Goal: Task Accomplishment & Management: Complete application form

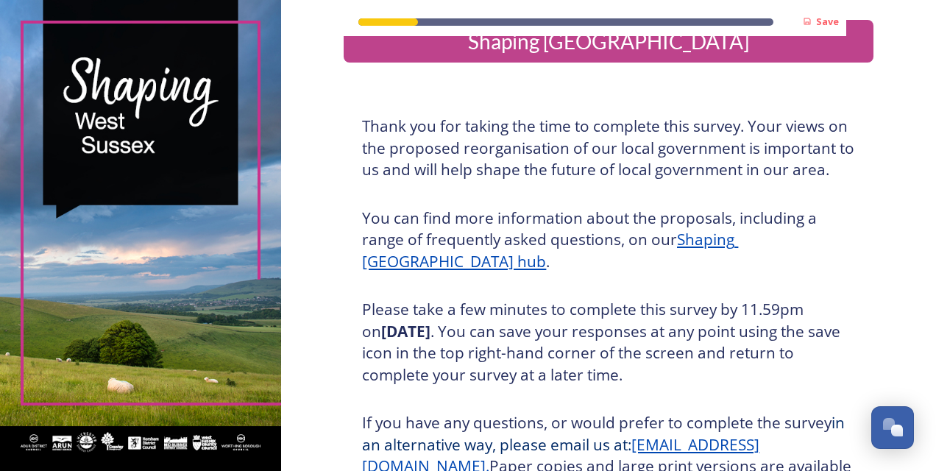
scroll to position [30, 0]
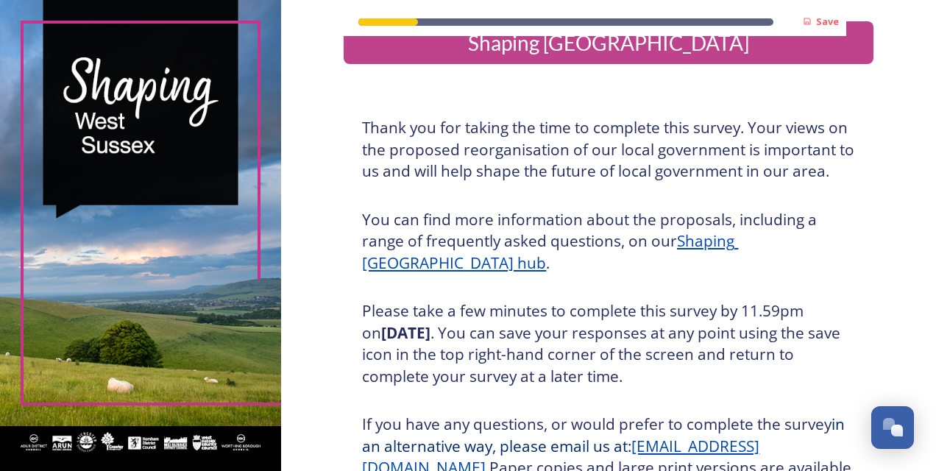
click at [729, 240] on u "Shaping [GEOGRAPHIC_DATA] hub" at bounding box center [550, 251] width 376 height 43
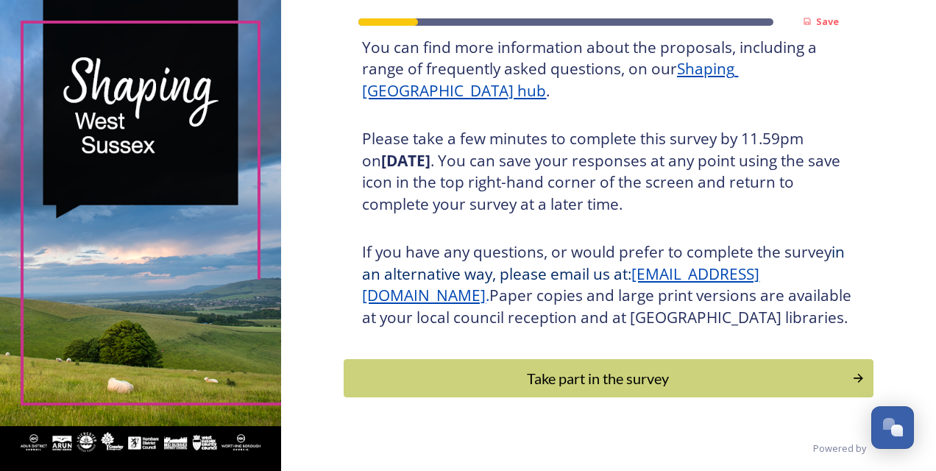
scroll to position [235, 0]
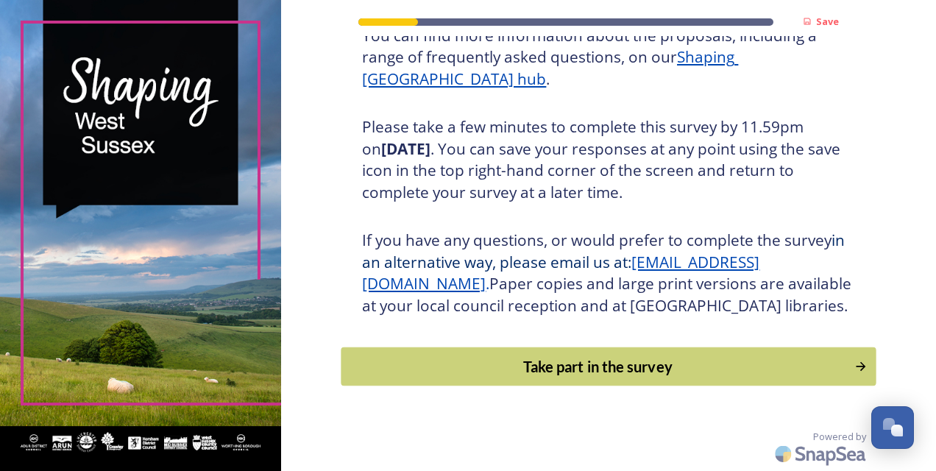
click at [608, 364] on div "Take part in the survey" at bounding box center [598, 366] width 497 height 22
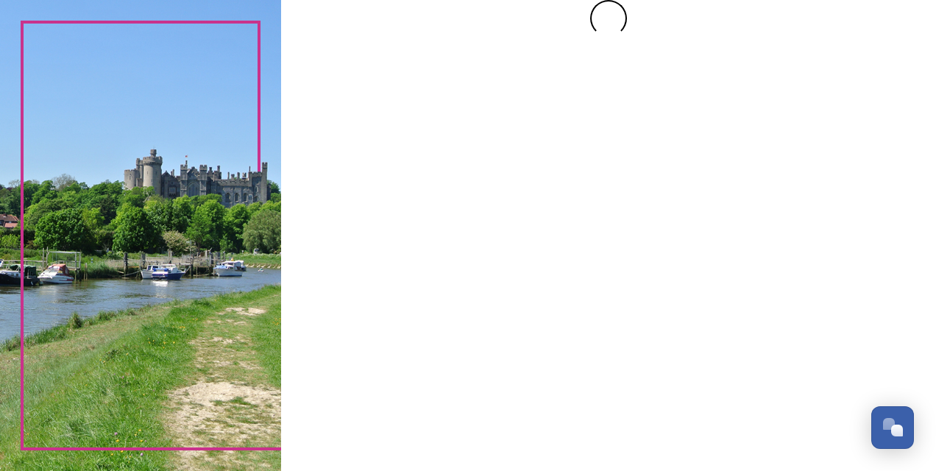
scroll to position [0, 0]
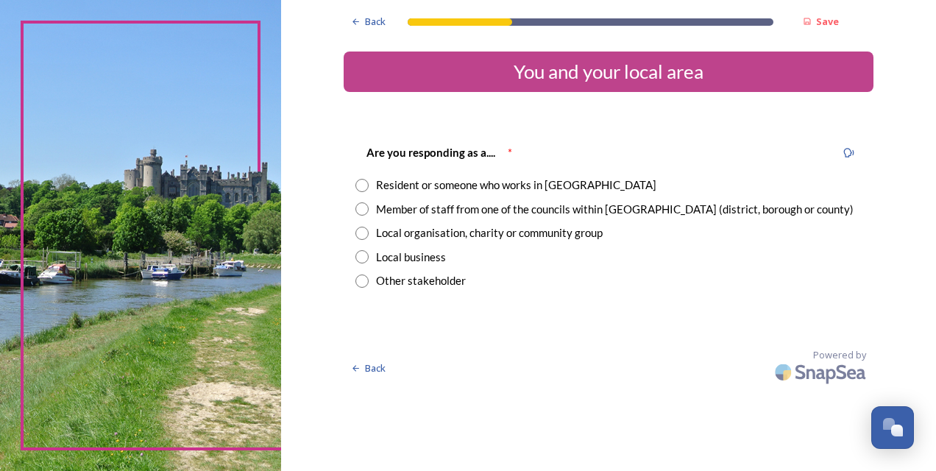
click at [362, 188] on input "radio" at bounding box center [361, 185] width 13 height 13
radio input "true"
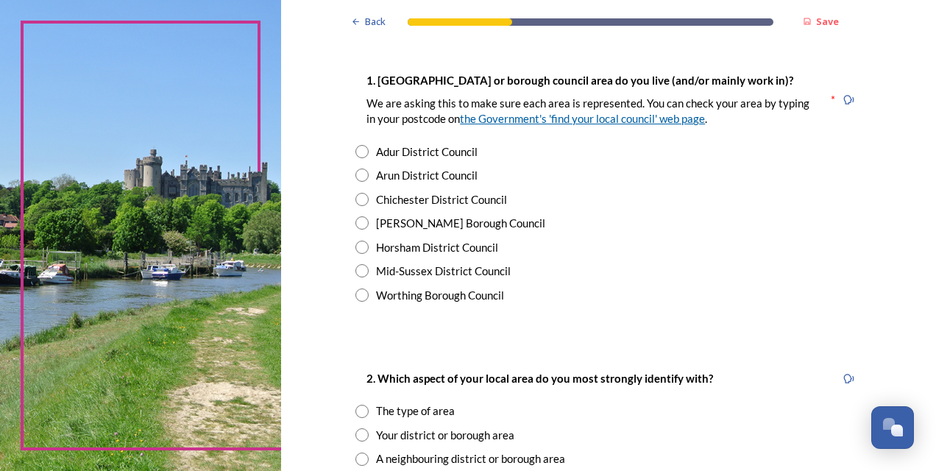
scroll to position [285, 0]
click at [358, 217] on input "radio" at bounding box center [361, 222] width 13 height 13
radio input "true"
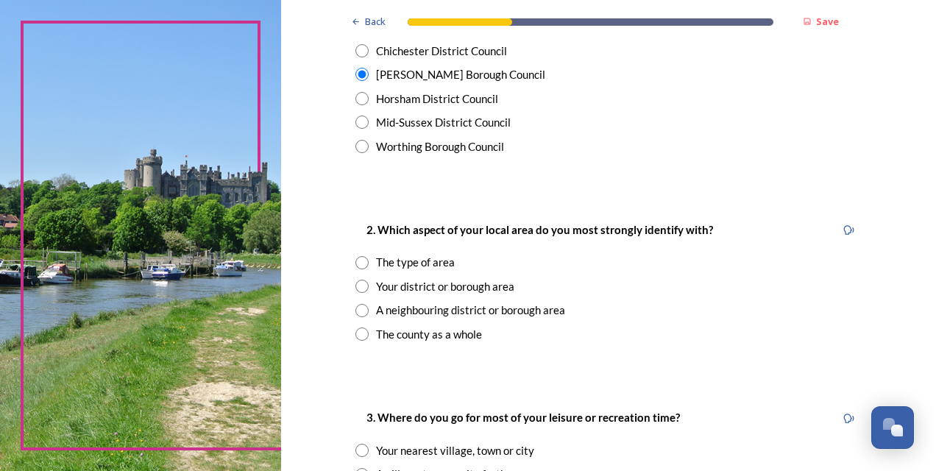
scroll to position [433, 0]
click at [355, 305] on input "radio" at bounding box center [361, 309] width 13 height 13
radio input "true"
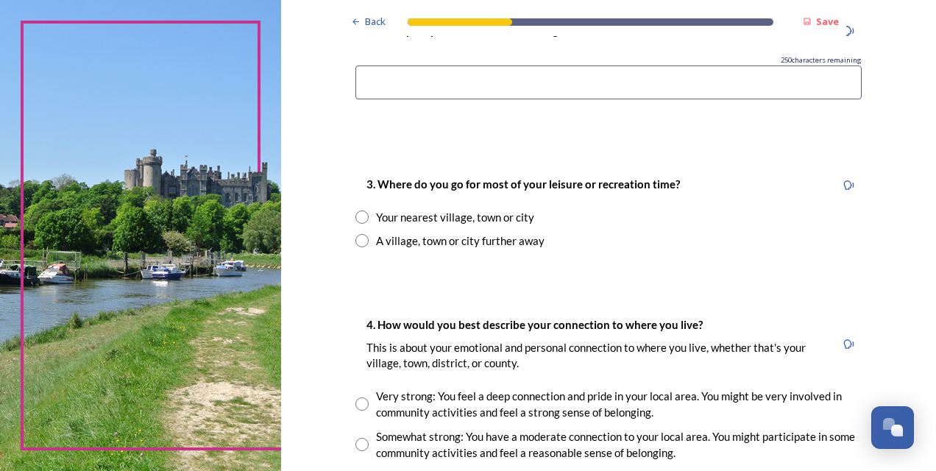
scroll to position [821, 0]
click at [358, 219] on input "radio" at bounding box center [361, 216] width 13 height 13
radio input "true"
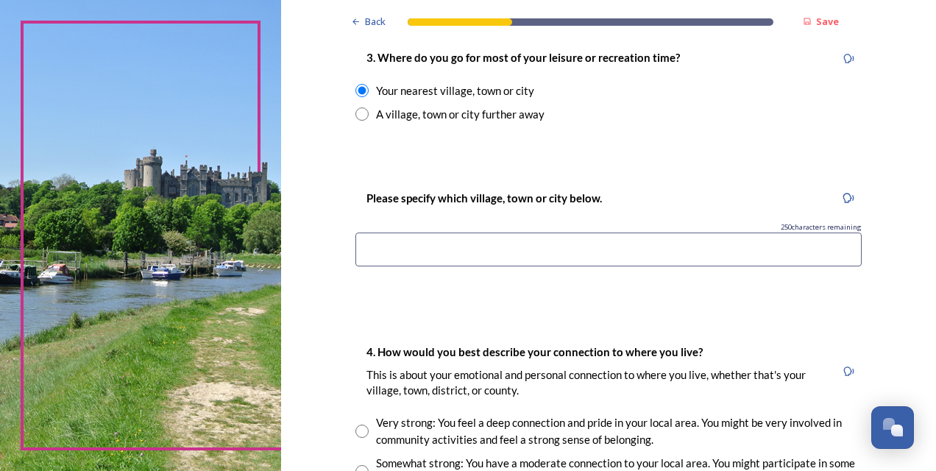
scroll to position [946, 0]
click at [440, 243] on input at bounding box center [608, 250] width 506 height 34
type input "v"
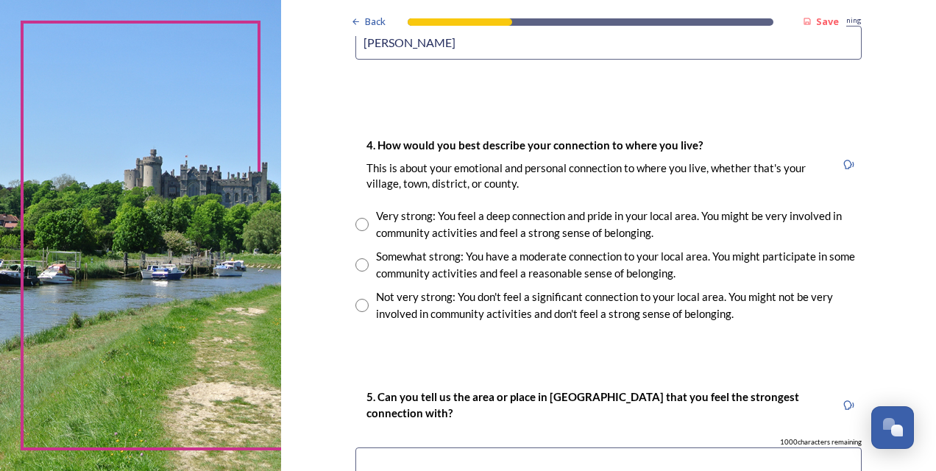
scroll to position [1154, 0]
type input "crawley"
click at [358, 224] on input "radio" at bounding box center [361, 223] width 13 height 13
click at [355, 219] on input "radio" at bounding box center [361, 223] width 13 height 13
radio input "false"
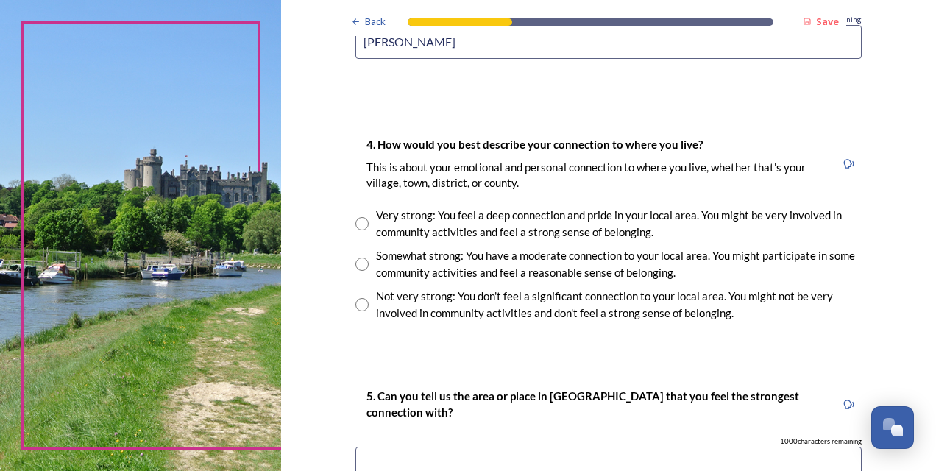
click at [355, 258] on input "radio" at bounding box center [361, 264] width 13 height 13
radio input "true"
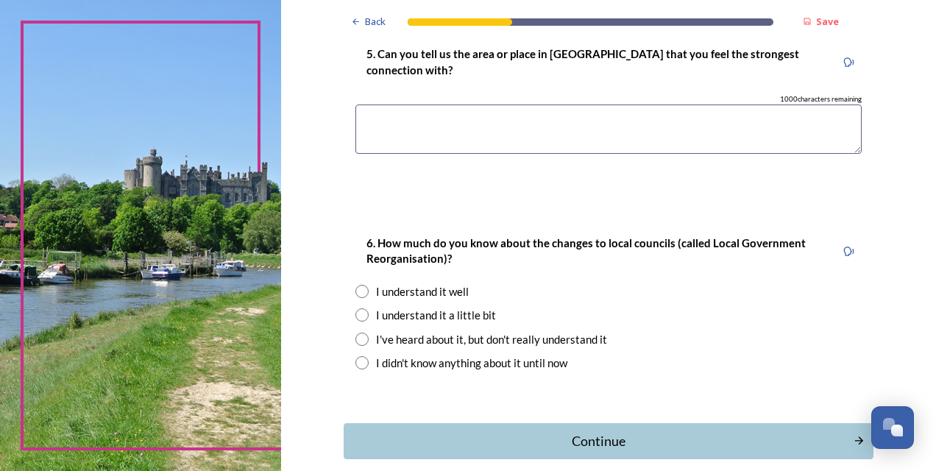
scroll to position [1495, 0]
click at [358, 287] on input "radio" at bounding box center [361, 292] width 13 height 13
radio input "true"
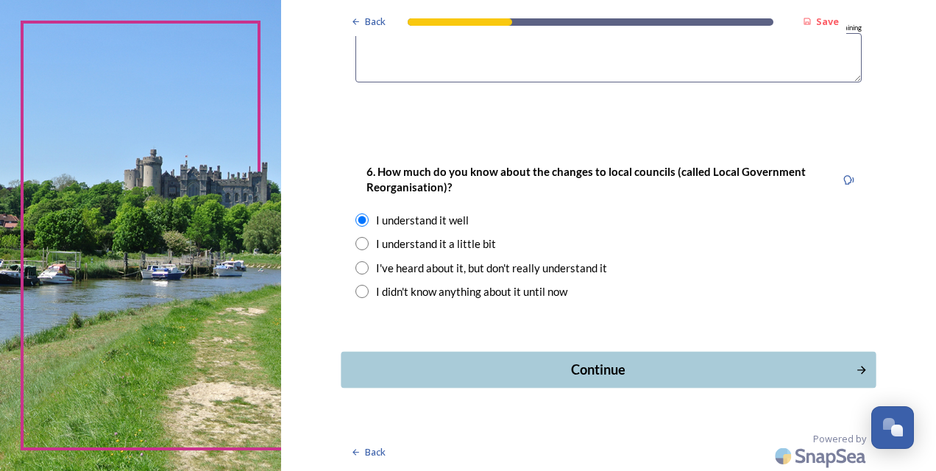
click at [595, 370] on div "Continue" at bounding box center [599, 370] width 498 height 20
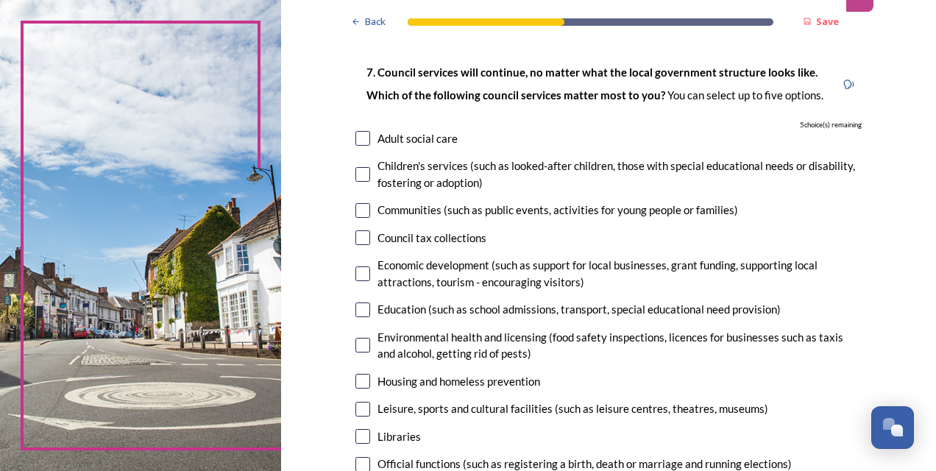
scroll to position [81, 0]
click at [359, 139] on input "checkbox" at bounding box center [362, 137] width 15 height 15
checkbox input "true"
click at [356, 236] on input "checkbox" at bounding box center [362, 237] width 15 height 15
checkbox input "true"
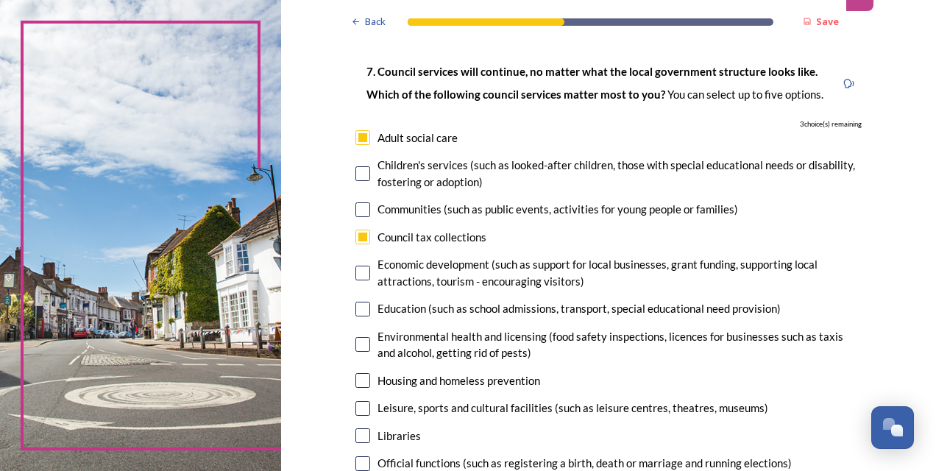
click at [363, 209] on input "checkbox" at bounding box center [362, 209] width 15 height 15
checkbox input "true"
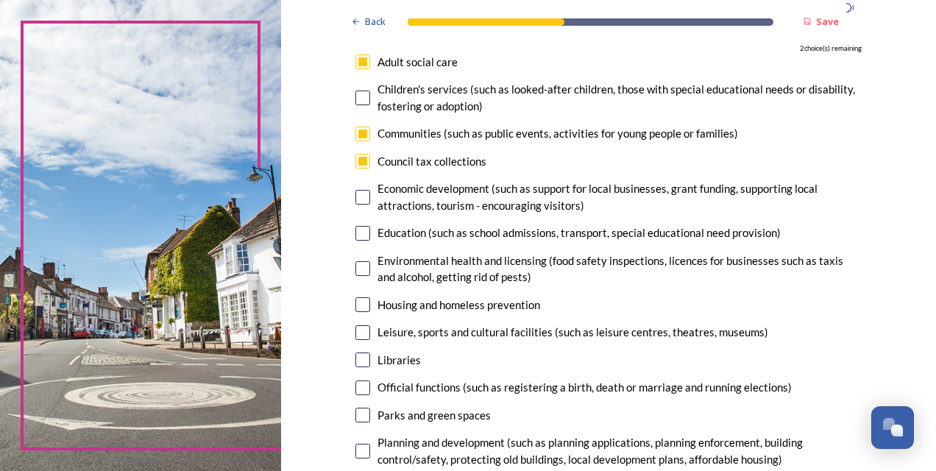
click at [358, 197] on input "checkbox" at bounding box center [362, 197] width 15 height 15
checkbox input "true"
click at [361, 233] on input "checkbox" at bounding box center [362, 233] width 15 height 15
checkbox input "true"
click at [356, 270] on input "checkbox" at bounding box center [362, 268] width 15 height 15
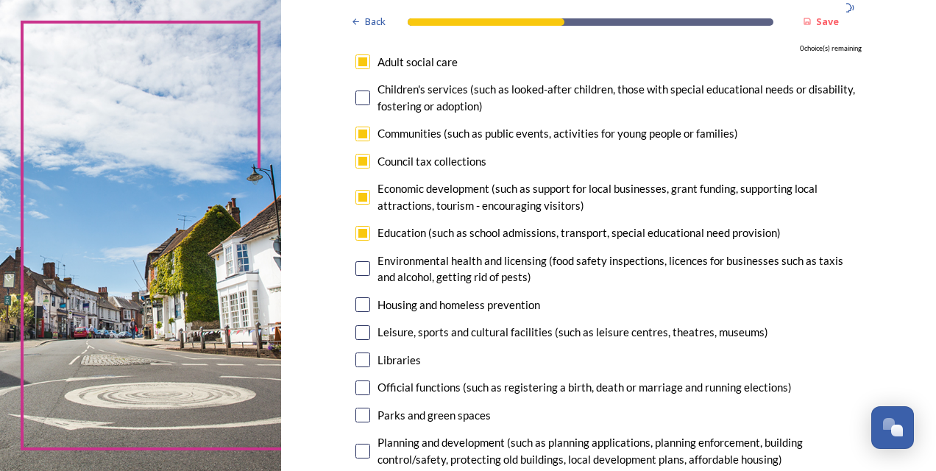
checkbox input "false"
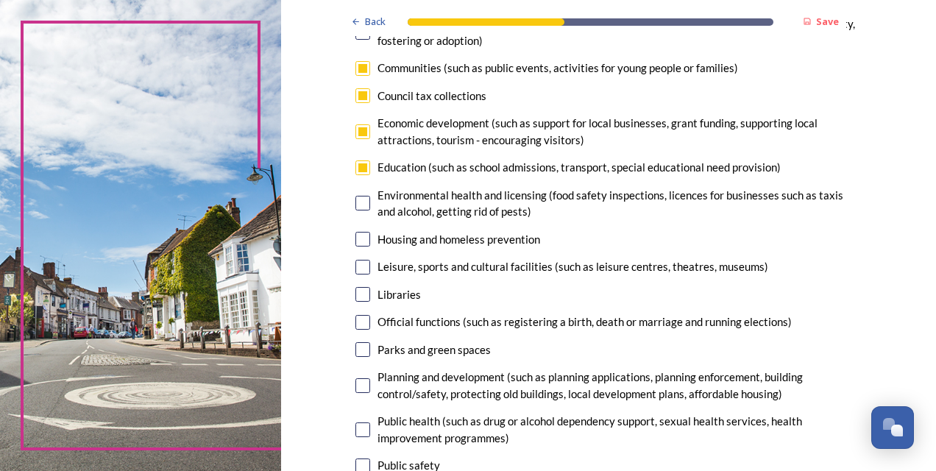
scroll to position [217, 0]
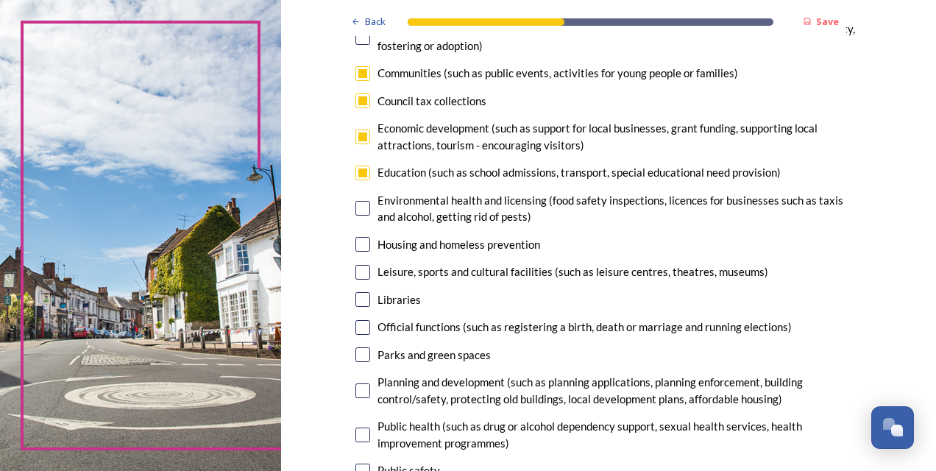
click at [361, 269] on input "checkbox" at bounding box center [362, 272] width 15 height 15
checkbox input "false"
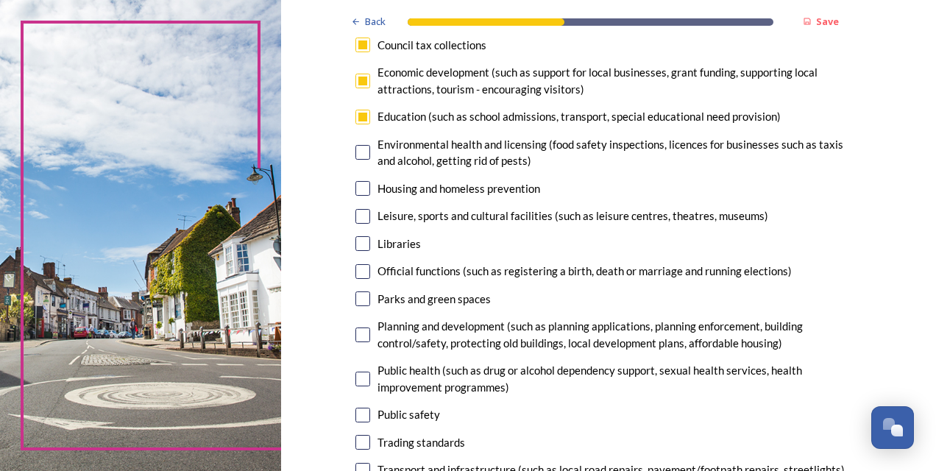
click at [356, 268] on input "checkbox" at bounding box center [362, 271] width 15 height 15
click at [358, 268] on input "checkbox" at bounding box center [362, 271] width 15 height 15
click at [358, 269] on input "checkbox" at bounding box center [362, 271] width 15 height 15
checkbox input "false"
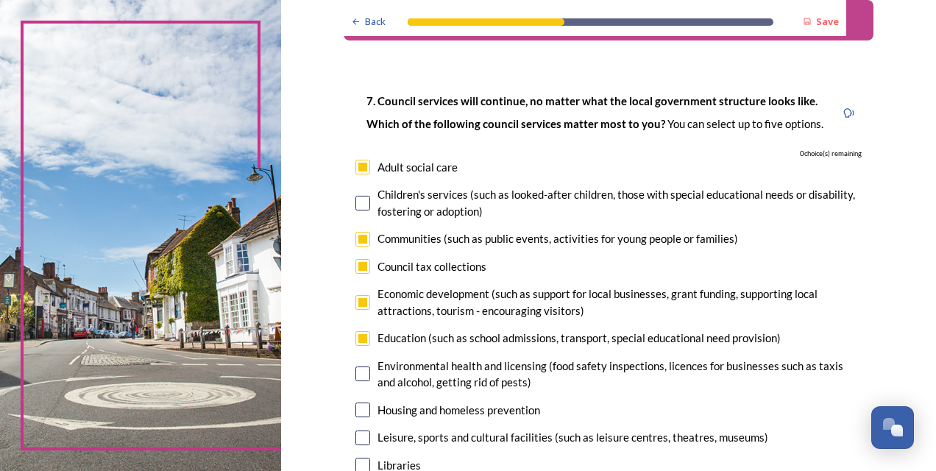
scroll to position [51, 0]
click at [359, 235] on input "checkbox" at bounding box center [362, 240] width 15 height 15
checkbox input "false"
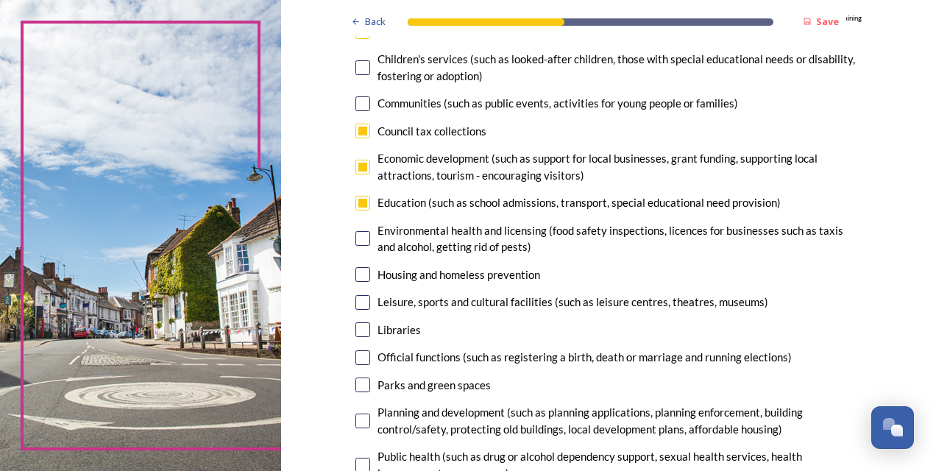
scroll to position [188, 0]
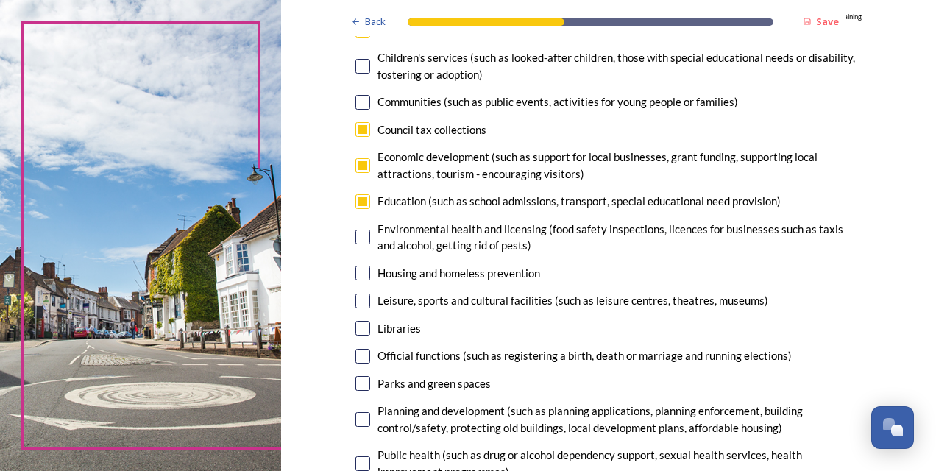
click at [360, 205] on input "checkbox" at bounding box center [362, 201] width 15 height 15
checkbox input "false"
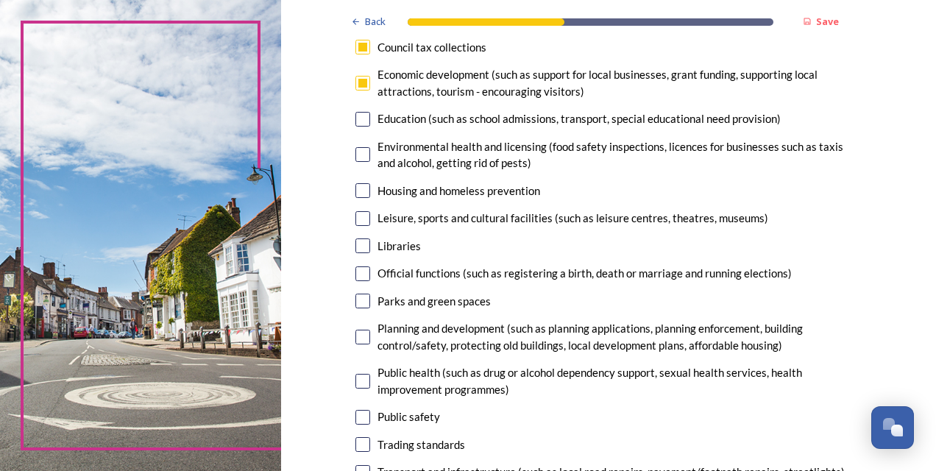
click at [358, 275] on input "checkbox" at bounding box center [362, 273] width 15 height 15
checkbox input "true"
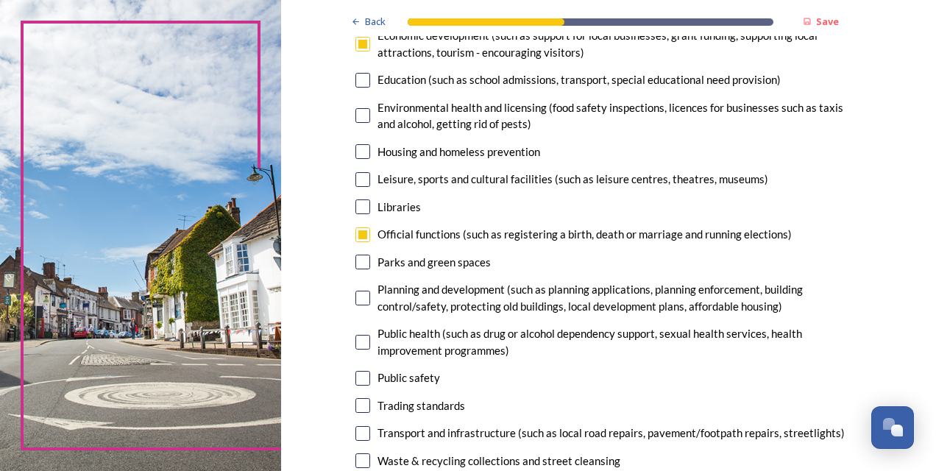
scroll to position [311, 0]
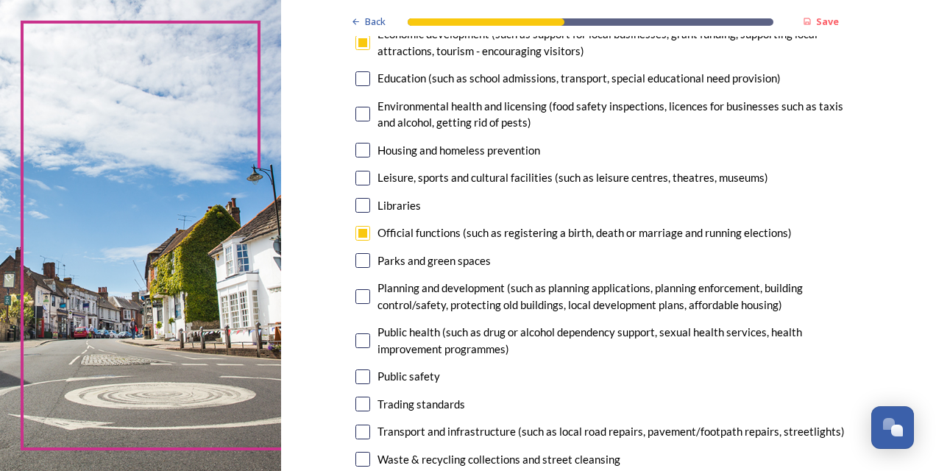
click at [357, 296] on input "checkbox" at bounding box center [362, 296] width 15 height 15
checkbox input "true"
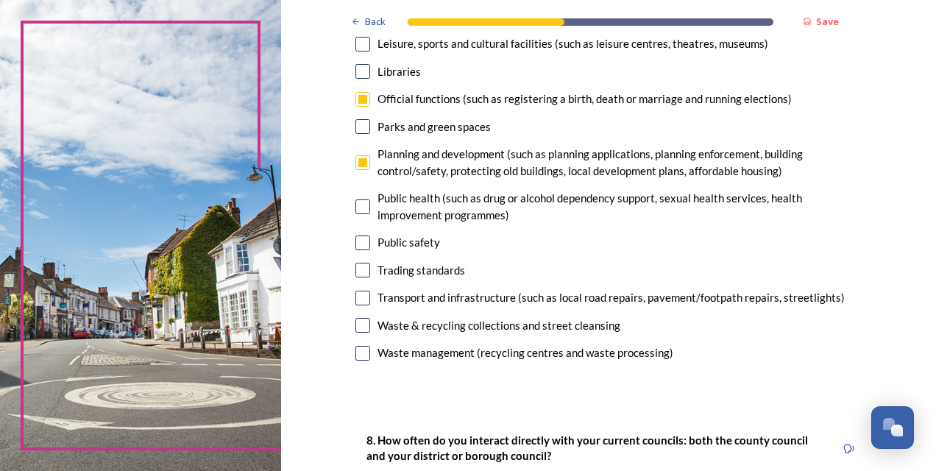
scroll to position [447, 0]
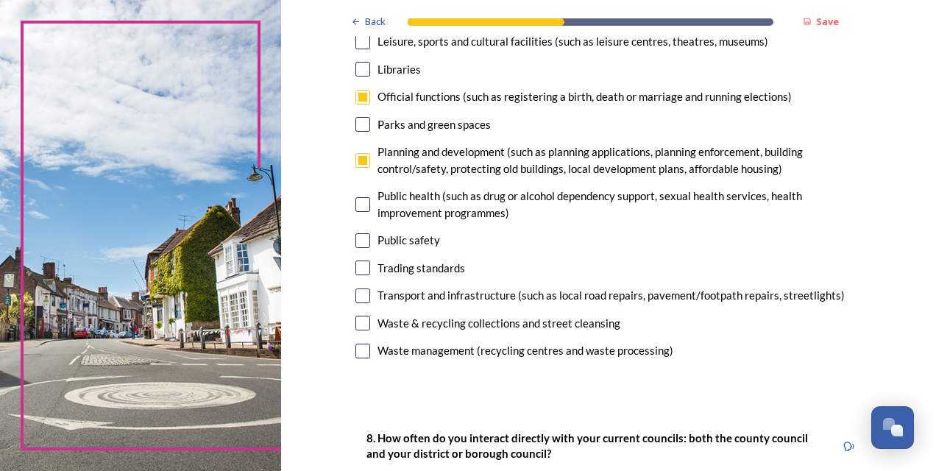
click at [355, 244] on input "checkbox" at bounding box center [362, 240] width 15 height 15
checkbox input "false"
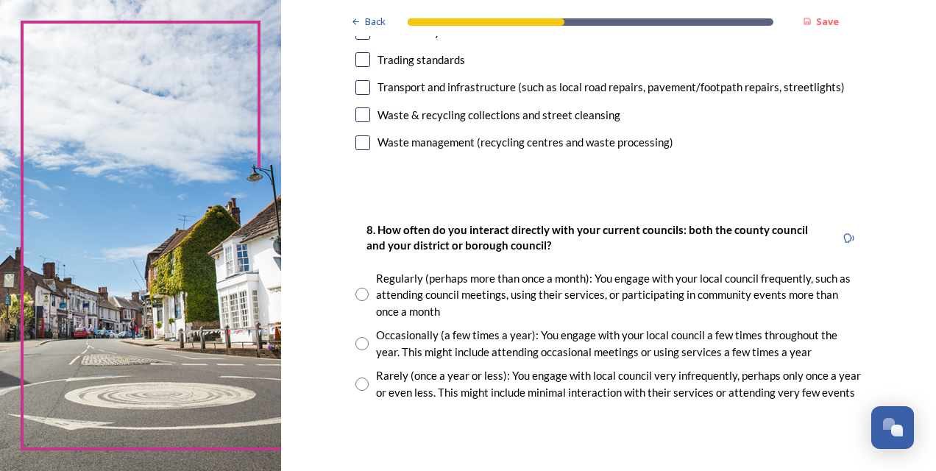
scroll to position [656, 0]
click at [355, 291] on input "radio" at bounding box center [361, 293] width 13 height 13
radio input "true"
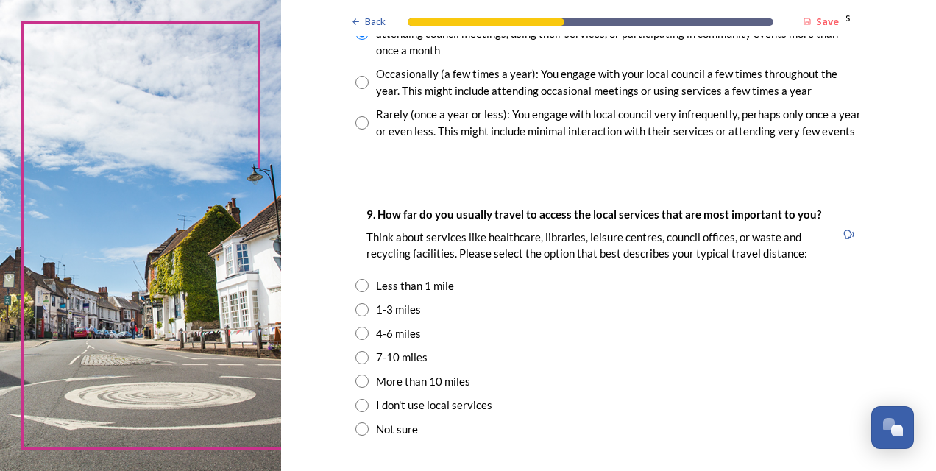
scroll to position [918, 0]
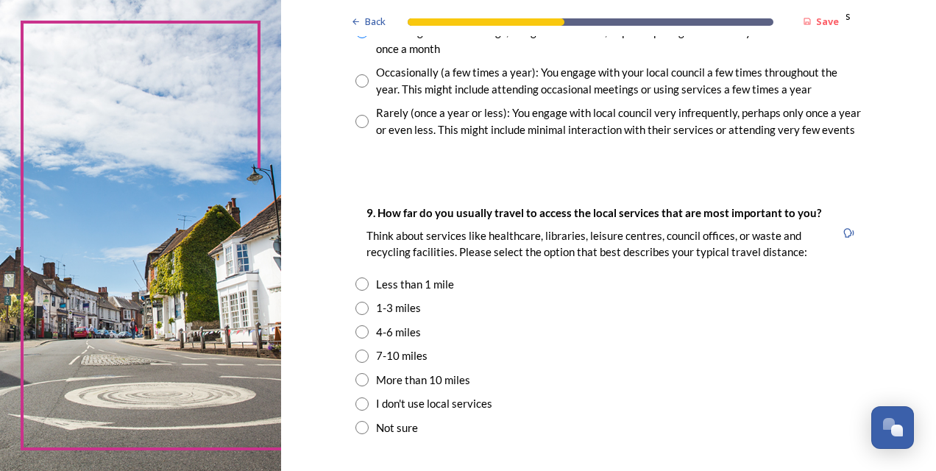
click at [356, 329] on input "radio" at bounding box center [361, 331] width 13 height 13
radio input "true"
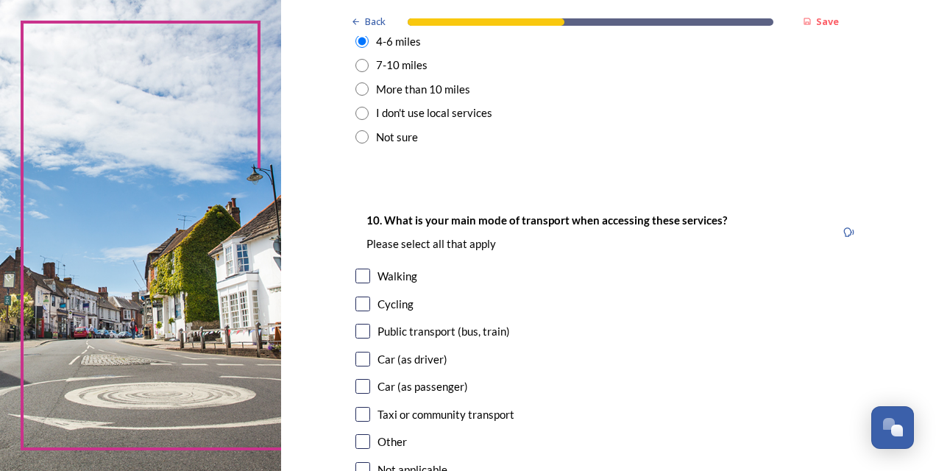
scroll to position [1208, 0]
click at [358, 275] on input "checkbox" at bounding box center [362, 276] width 15 height 15
checkbox input "true"
click at [355, 330] on input "checkbox" at bounding box center [362, 332] width 15 height 15
checkbox input "true"
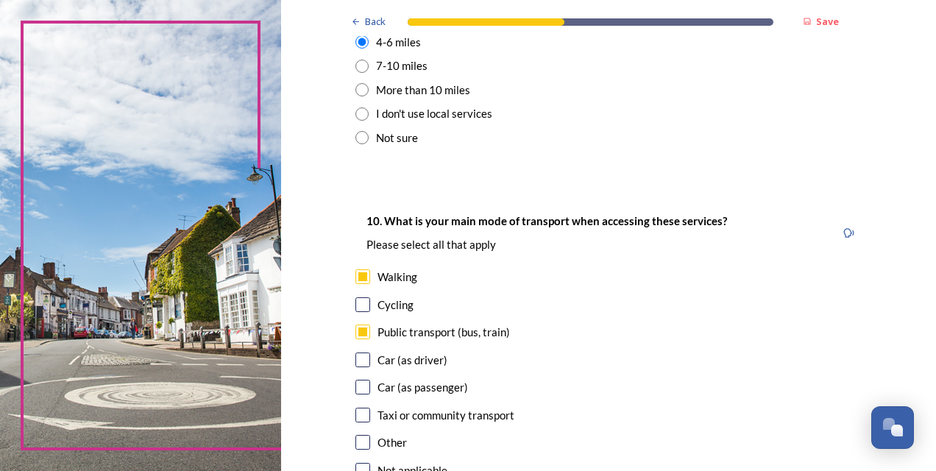
click at [358, 358] on input "checkbox" at bounding box center [362, 359] width 15 height 15
checkbox input "true"
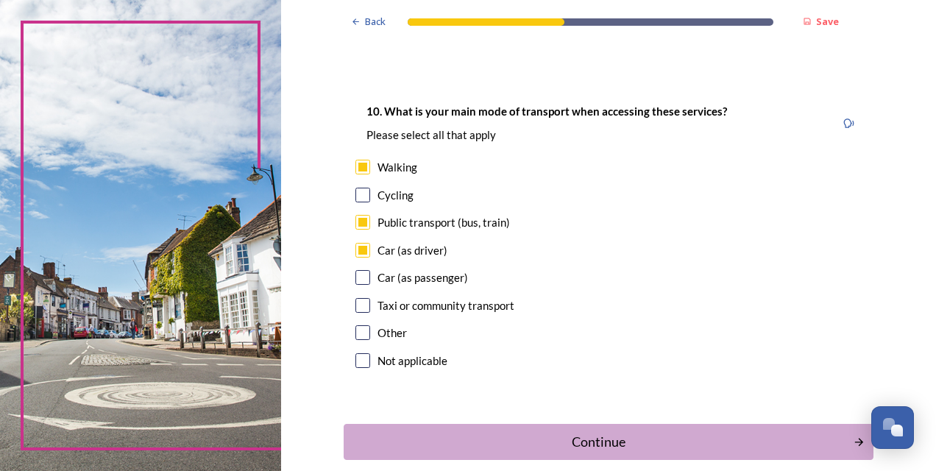
scroll to position [1317, 0]
click at [363, 273] on input "checkbox" at bounding box center [362, 278] width 15 height 15
checkbox input "true"
click at [356, 297] on div "10. What is your main mode of transport when accessing these services? Please s…" at bounding box center [609, 238] width 530 height 300
click at [356, 302] on input "checkbox" at bounding box center [362, 306] width 15 height 15
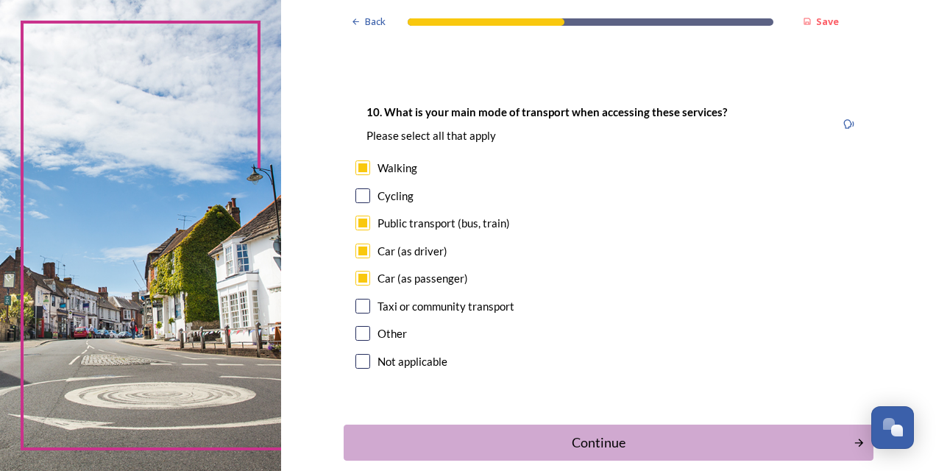
checkbox input "true"
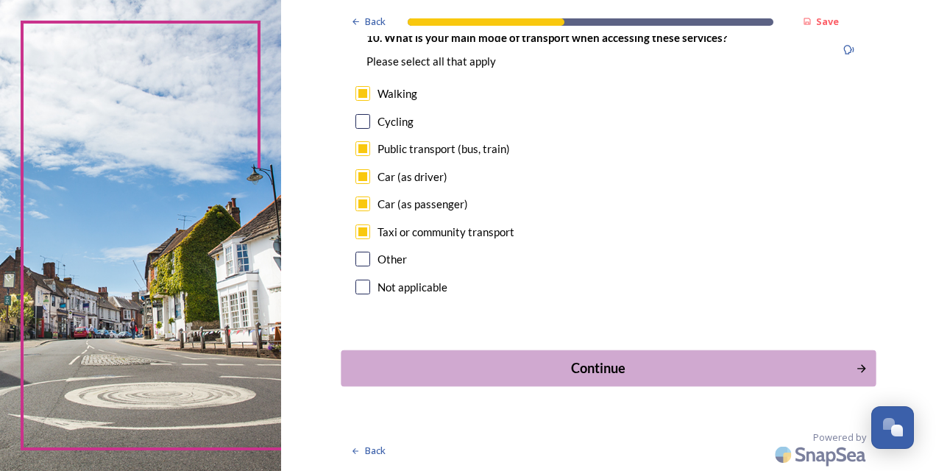
click at [560, 361] on div "Continue" at bounding box center [599, 368] width 498 height 20
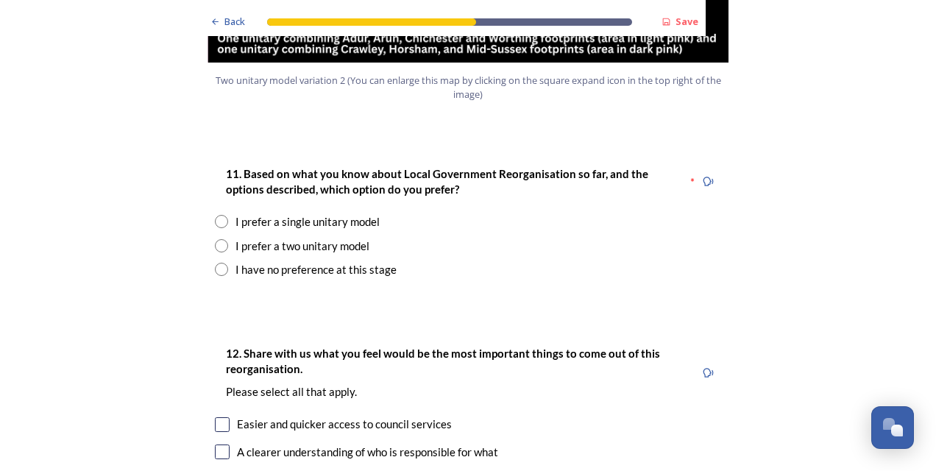
scroll to position [1893, 0]
click at [216, 240] on input "radio" at bounding box center [221, 246] width 13 height 13
radio input "true"
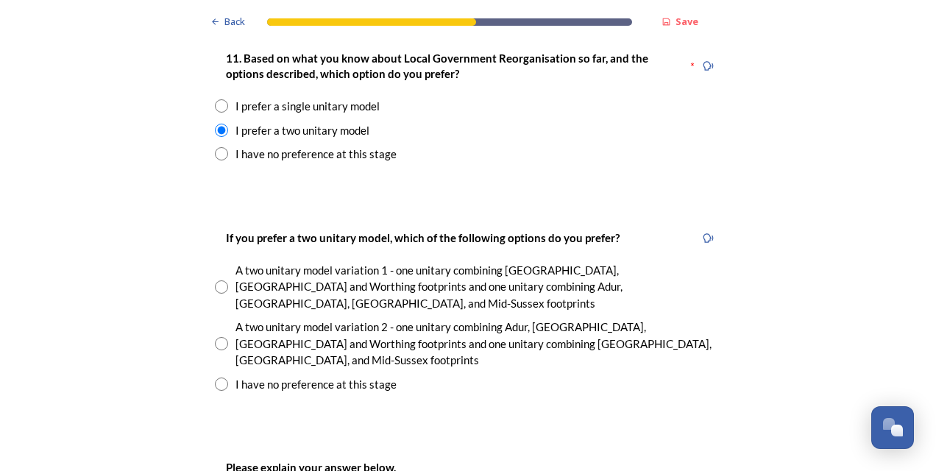
scroll to position [2009, 0]
click at [215, 338] on input "radio" at bounding box center [221, 344] width 13 height 13
radio input "true"
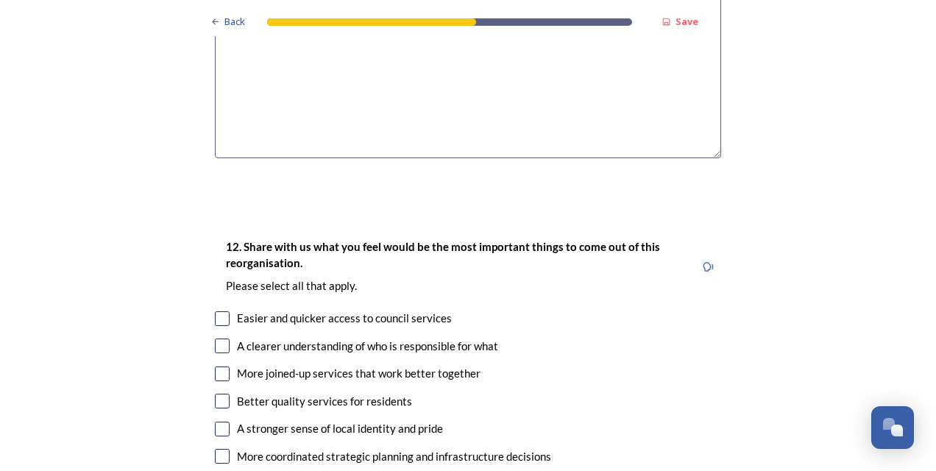
scroll to position [2544, 0]
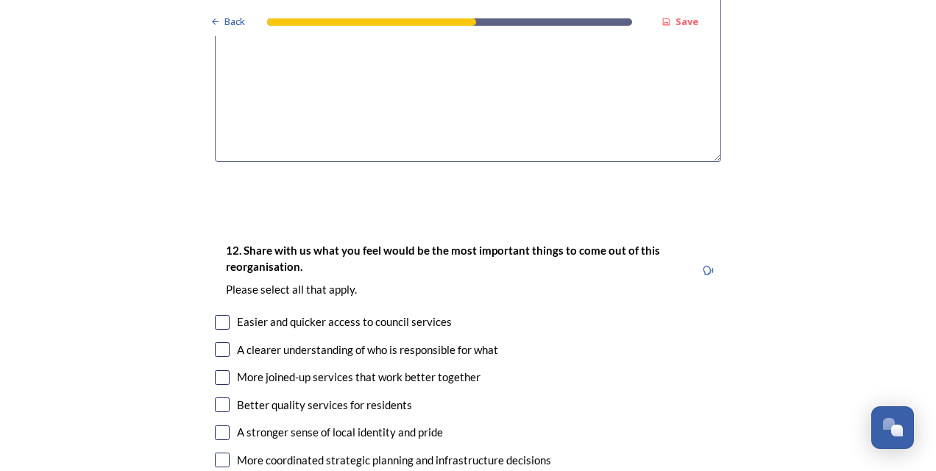
click at [219, 315] on input "checkbox" at bounding box center [222, 322] width 15 height 15
checkbox input "true"
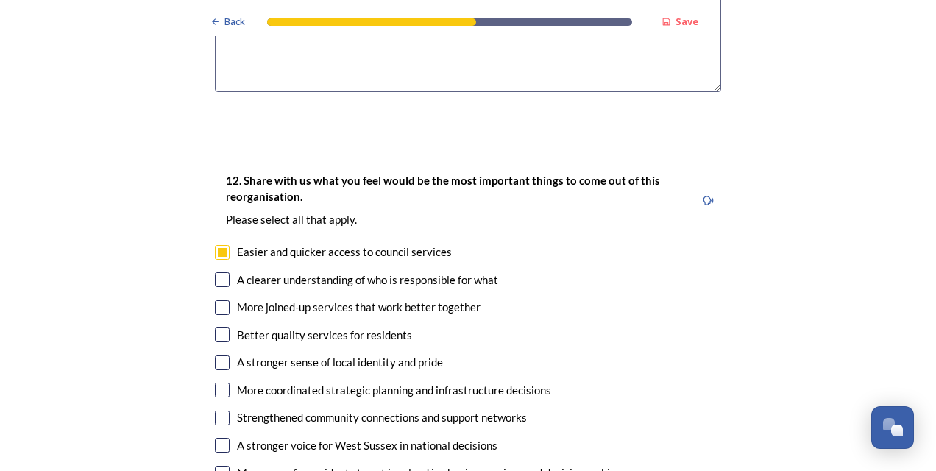
scroll to position [2615, 0]
click at [222, 271] on div "A clearer understanding of who is responsible for what" at bounding box center [468, 279] width 506 height 17
checkbox input "true"
click at [218, 327] on input "checkbox" at bounding box center [222, 334] width 15 height 15
checkbox input "true"
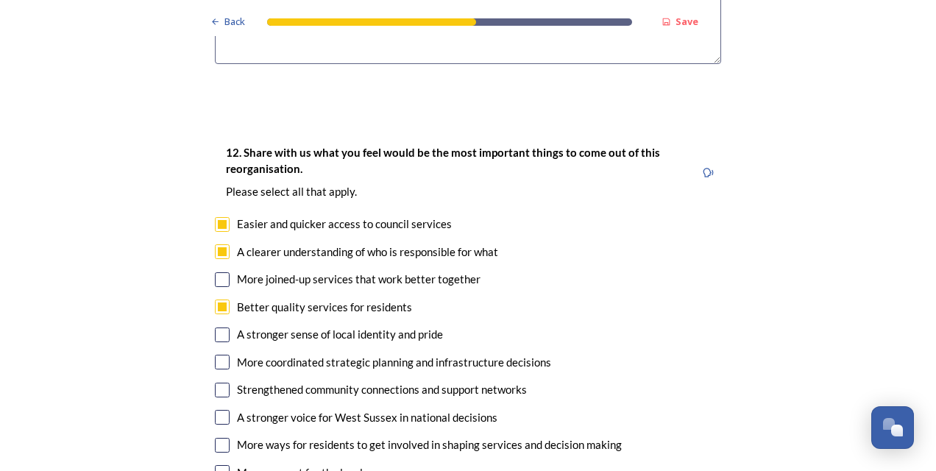
scroll to position [2643, 0]
click at [222, 354] on input "checkbox" at bounding box center [222, 361] width 15 height 15
checkbox input "true"
click at [224, 436] on div "More ways for residents to get involved in shaping services and decision making" at bounding box center [468, 444] width 506 height 17
checkbox input "true"
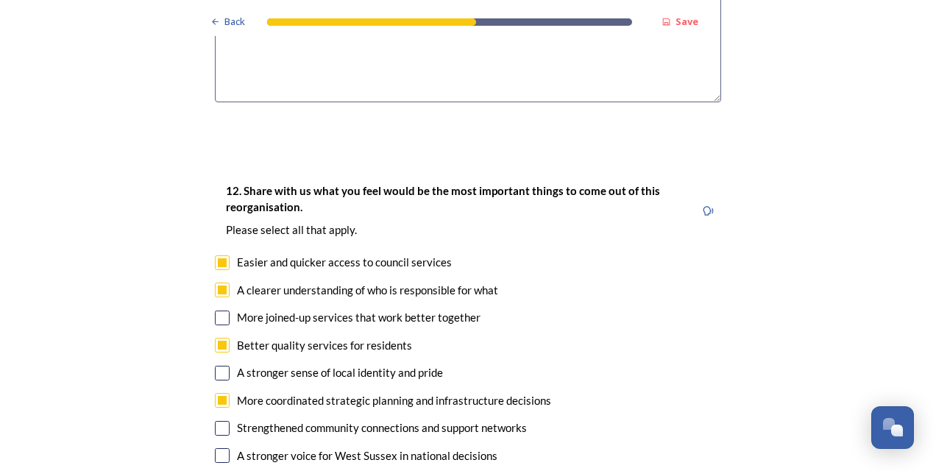
scroll to position [2603, 0]
click at [217, 311] on input "checkbox" at bounding box center [222, 318] width 15 height 15
checkbox input "true"
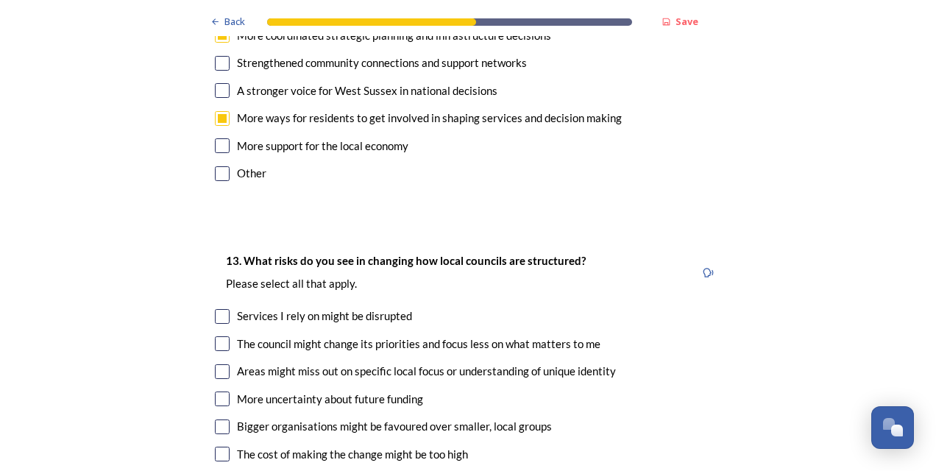
scroll to position [2969, 0]
click at [219, 308] on input "checkbox" at bounding box center [222, 315] width 15 height 15
checkbox input "true"
click at [219, 336] on input "checkbox" at bounding box center [222, 343] width 15 height 15
checkbox input "true"
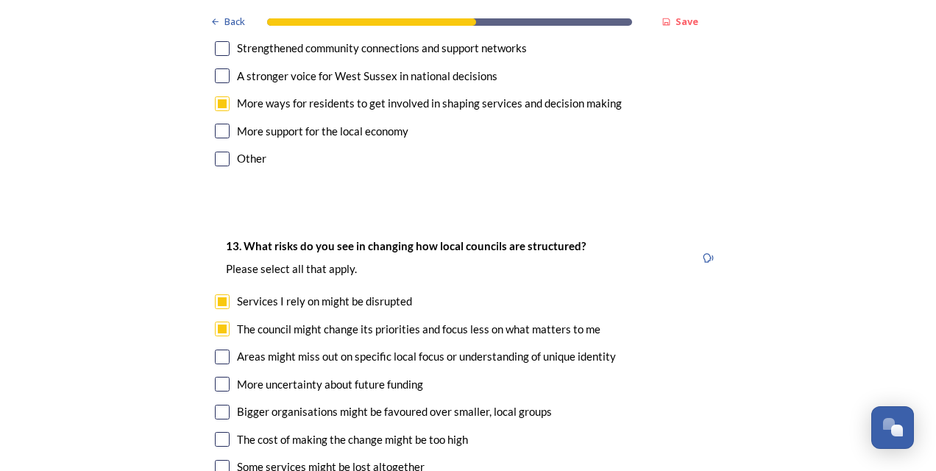
scroll to position [2984, 0]
click at [220, 349] on input "checkbox" at bounding box center [222, 356] width 15 height 15
checkbox input "true"
click at [221, 376] on input "checkbox" at bounding box center [222, 383] width 15 height 15
checkbox input "true"
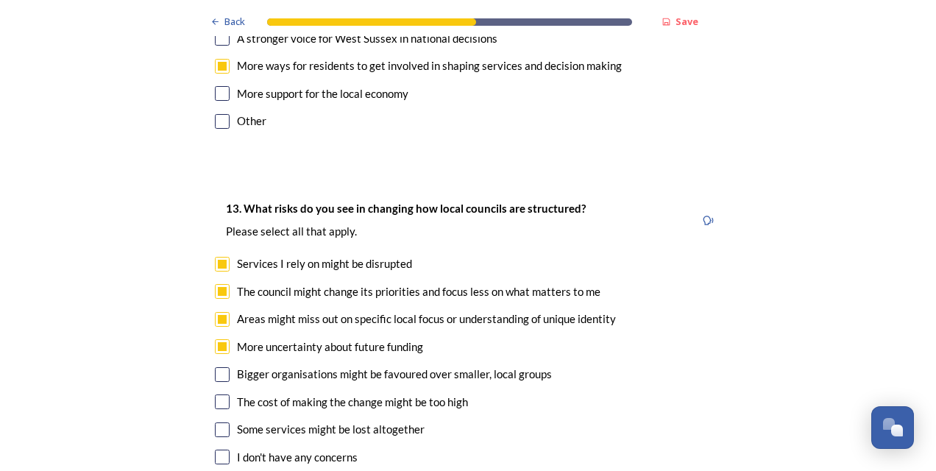
scroll to position [3022, 0]
click at [217, 394] on input "checkbox" at bounding box center [222, 401] width 15 height 15
checkbox input "true"
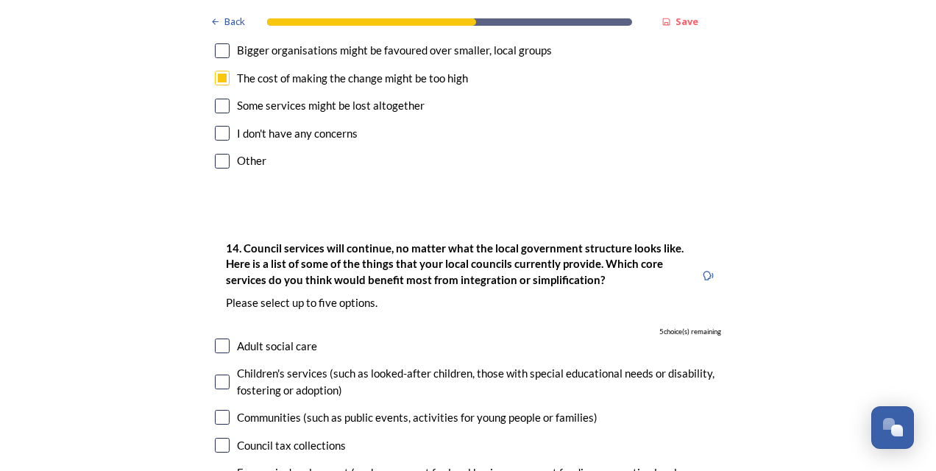
scroll to position [3345, 0]
click at [221, 338] on input "checkbox" at bounding box center [222, 345] width 15 height 15
checkbox input "true"
click at [221, 437] on input "checkbox" at bounding box center [222, 444] width 15 height 15
checkbox input "true"
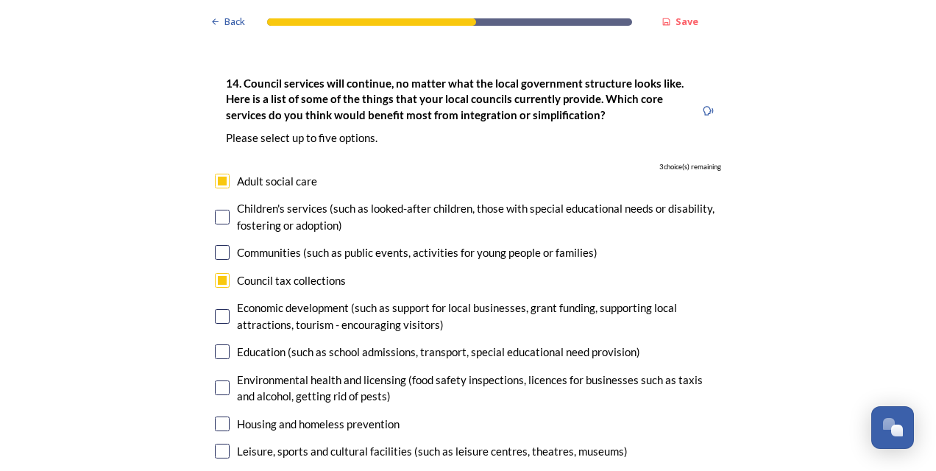
scroll to position [3510, 0]
click at [219, 308] on input "checkbox" at bounding box center [222, 315] width 15 height 15
checkbox input "true"
click at [217, 371] on div "Environmental health and licensing (food safety inspections, licences for busin…" at bounding box center [468, 387] width 506 height 33
checkbox input "true"
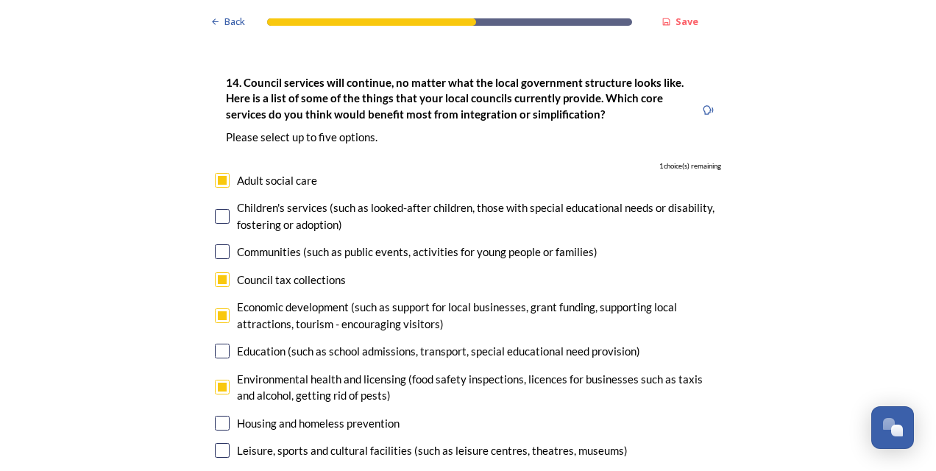
click at [217, 344] on input "checkbox" at bounding box center [222, 351] width 15 height 15
checkbox input "true"
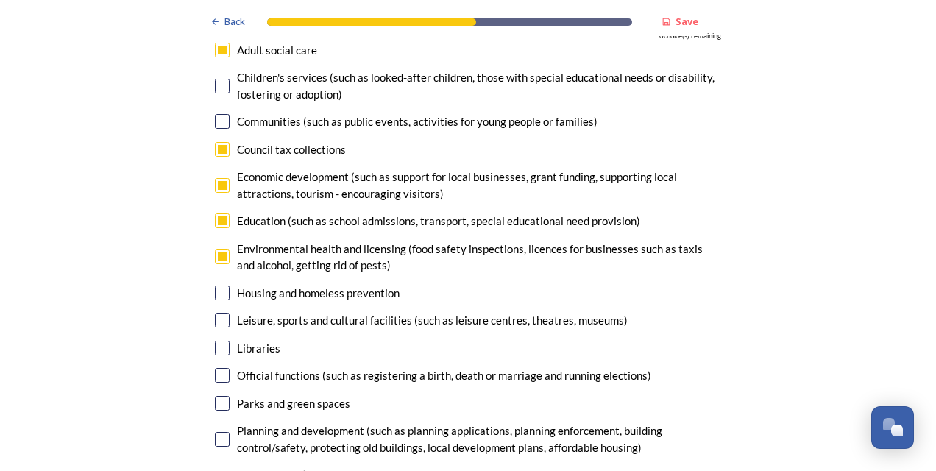
scroll to position [3646, 0]
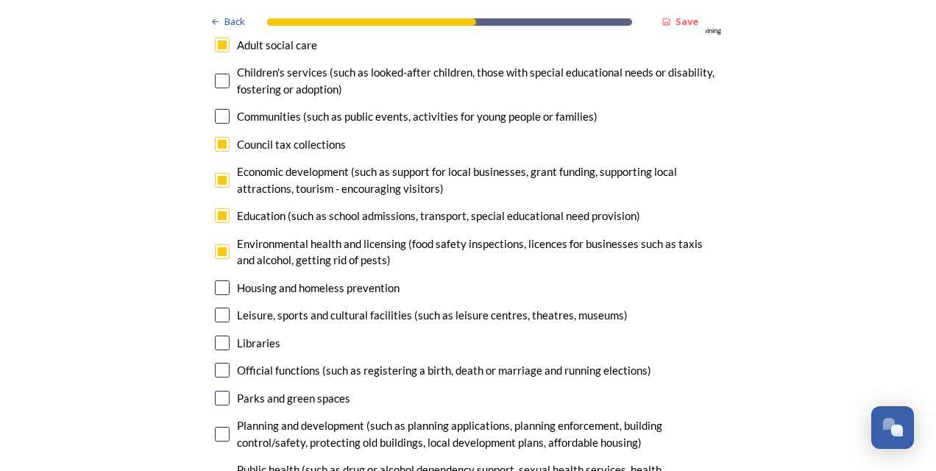
click at [215, 308] on input "checkbox" at bounding box center [222, 315] width 15 height 15
checkbox input "false"
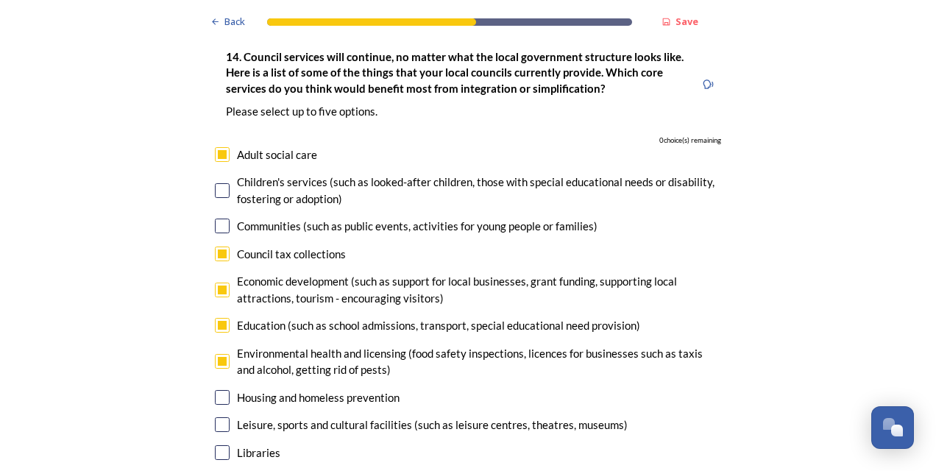
scroll to position [3535, 0]
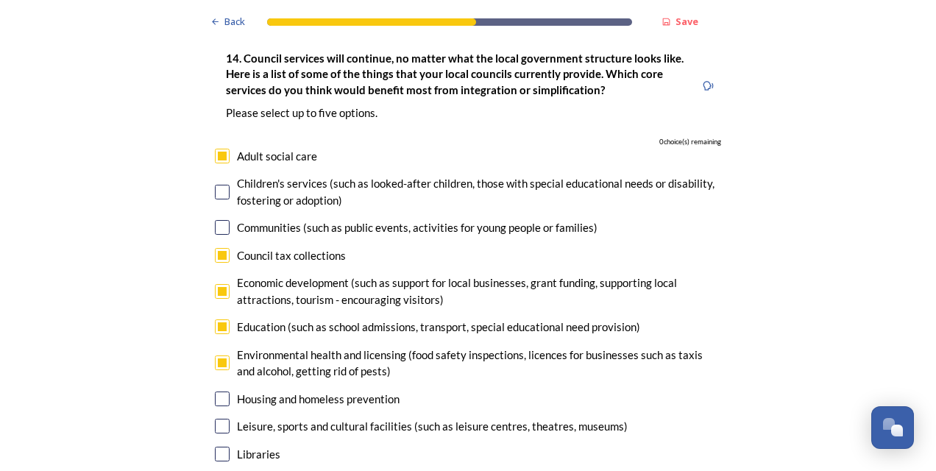
click at [219, 248] on input "checkbox" at bounding box center [222, 255] width 15 height 15
checkbox input "false"
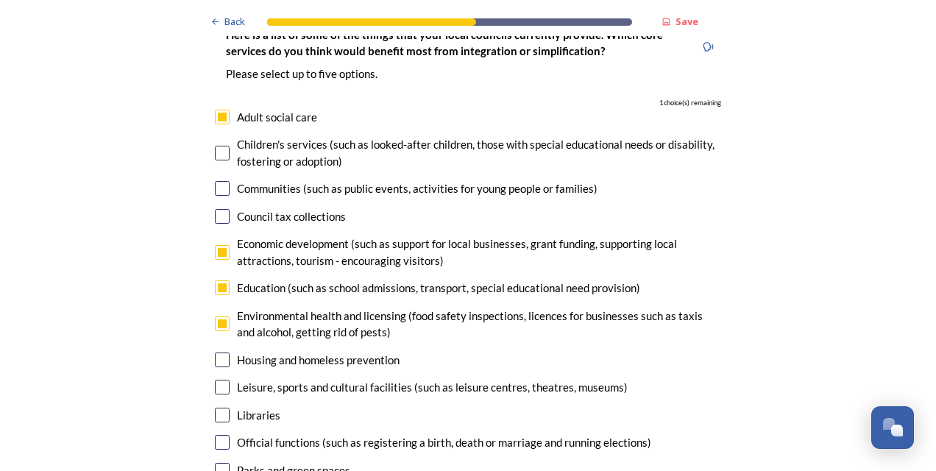
scroll to position [3574, 0]
click at [222, 379] on input "checkbox" at bounding box center [222, 386] width 15 height 15
checkbox input "true"
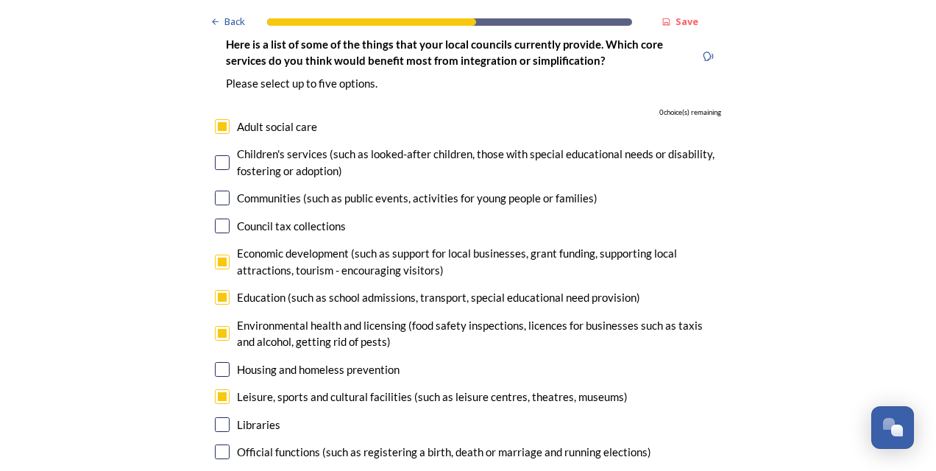
scroll to position [3563, 0]
click at [220, 327] on input "checkbox" at bounding box center [222, 334] width 15 height 15
checkbox input "false"
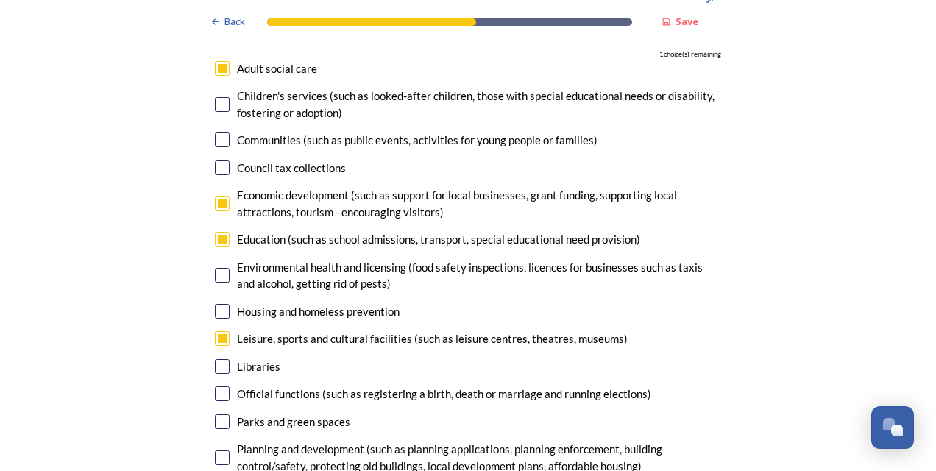
scroll to position [3624, 0]
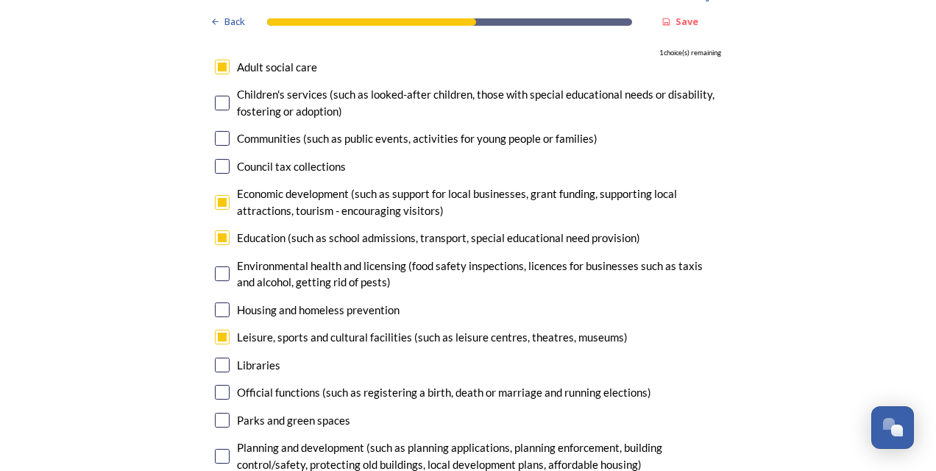
click at [215, 385] on input "checkbox" at bounding box center [222, 392] width 15 height 15
checkbox input "true"
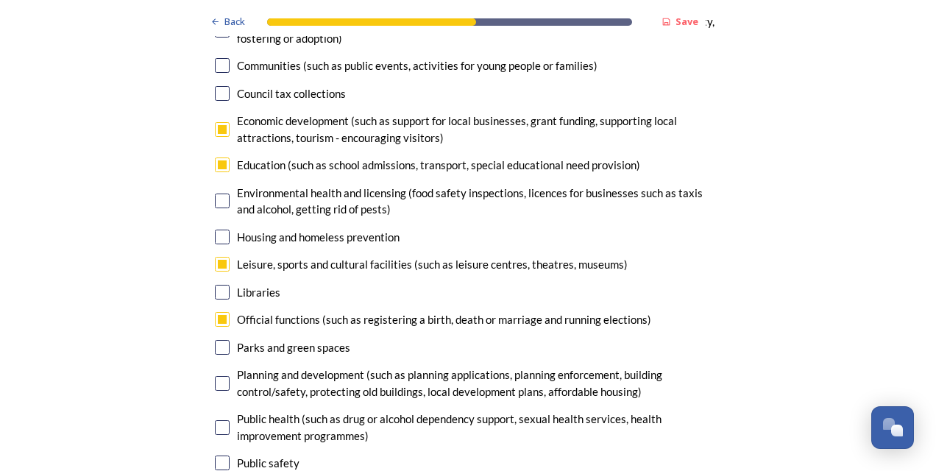
scroll to position [3700, 0]
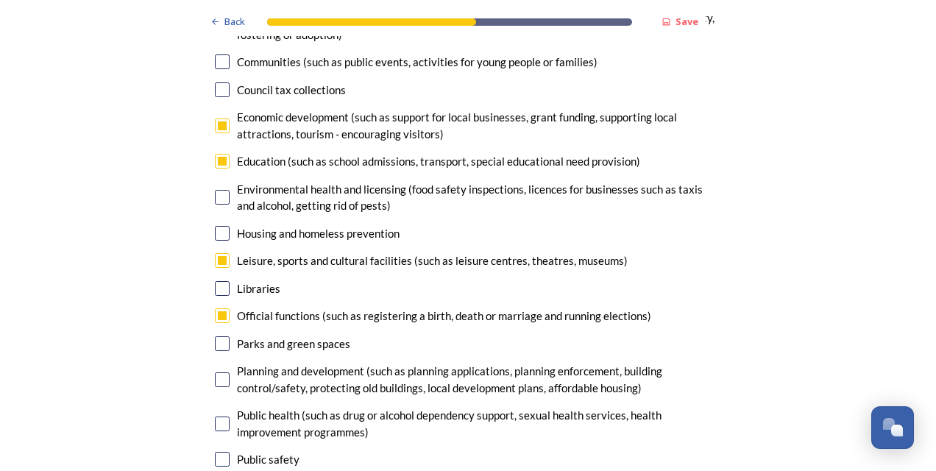
click at [223, 372] on input "checkbox" at bounding box center [222, 379] width 15 height 15
click at [224, 372] on input "checkbox" at bounding box center [222, 379] width 15 height 15
click at [215, 372] on input "checkbox" at bounding box center [222, 379] width 15 height 15
checkbox input "false"
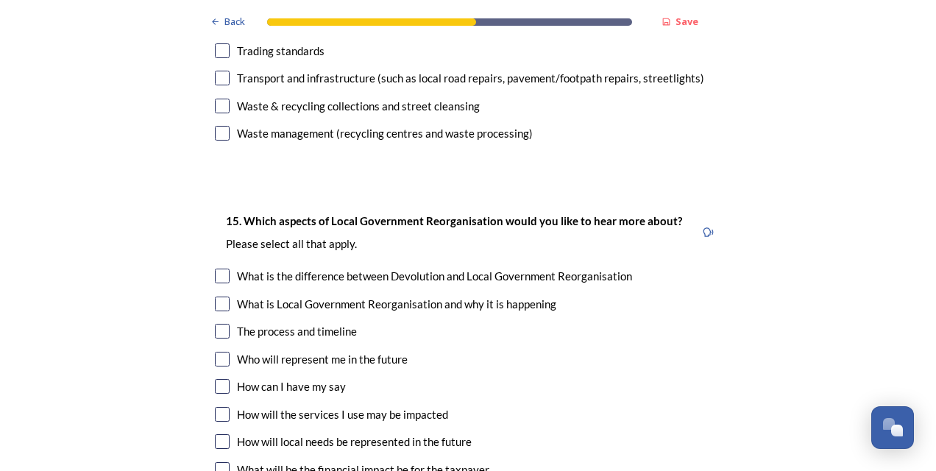
scroll to position [4137, 0]
click at [222, 268] on input "checkbox" at bounding box center [222, 275] width 15 height 15
checkbox input "true"
click at [215, 323] on input "checkbox" at bounding box center [222, 330] width 15 height 15
checkbox input "true"
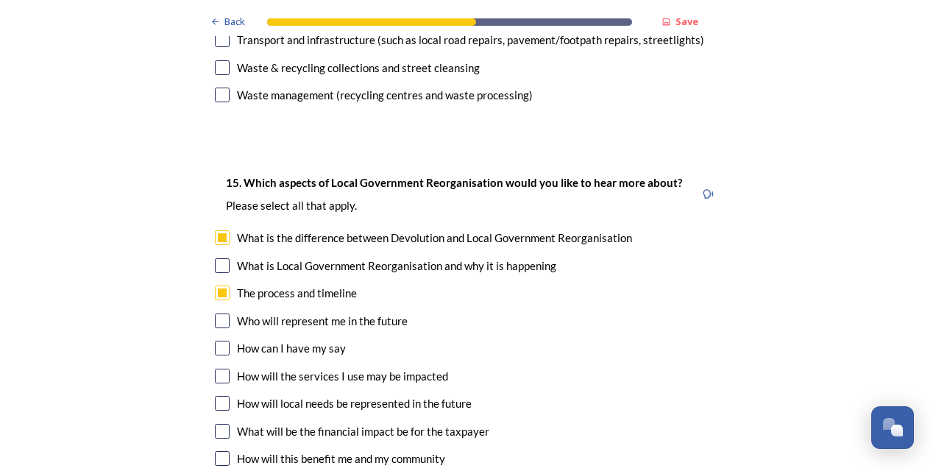
scroll to position [4176, 0]
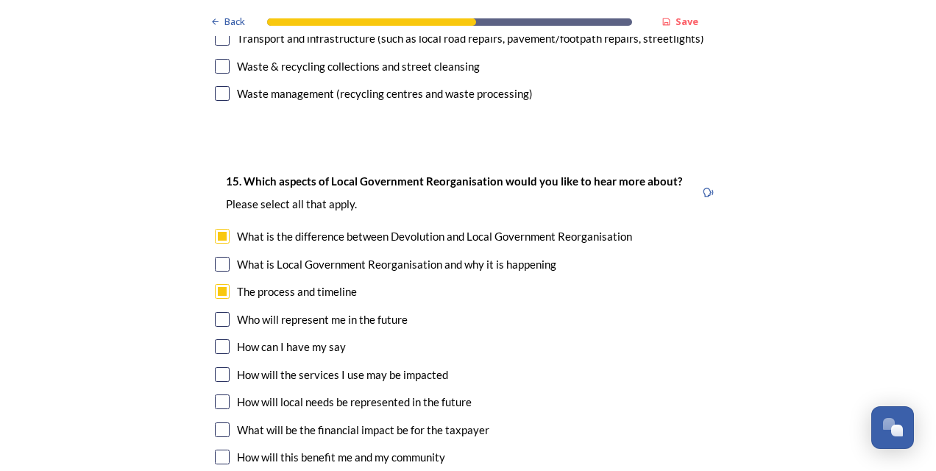
click at [219, 367] on input "checkbox" at bounding box center [222, 374] width 15 height 15
checkbox input "true"
click at [221, 422] on input "checkbox" at bounding box center [222, 429] width 15 height 15
checkbox input "true"
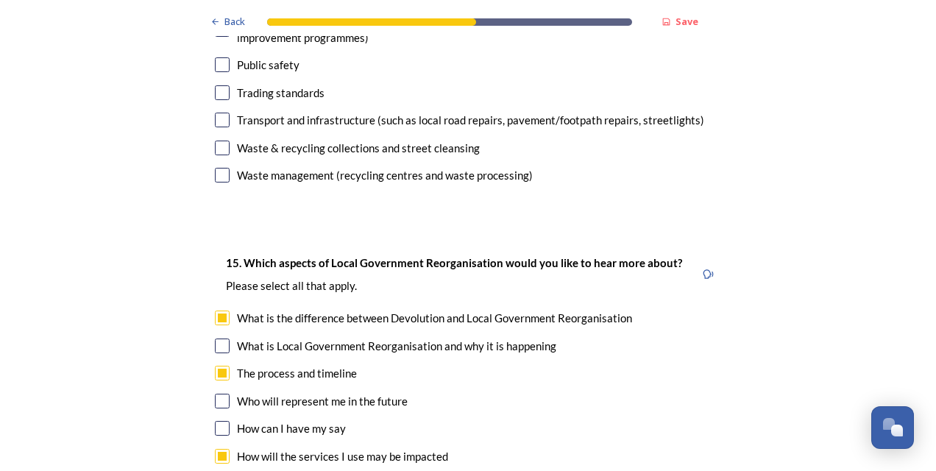
scroll to position [4094, 0]
click at [218, 394] on input "checkbox" at bounding box center [222, 401] width 15 height 15
checkbox input "true"
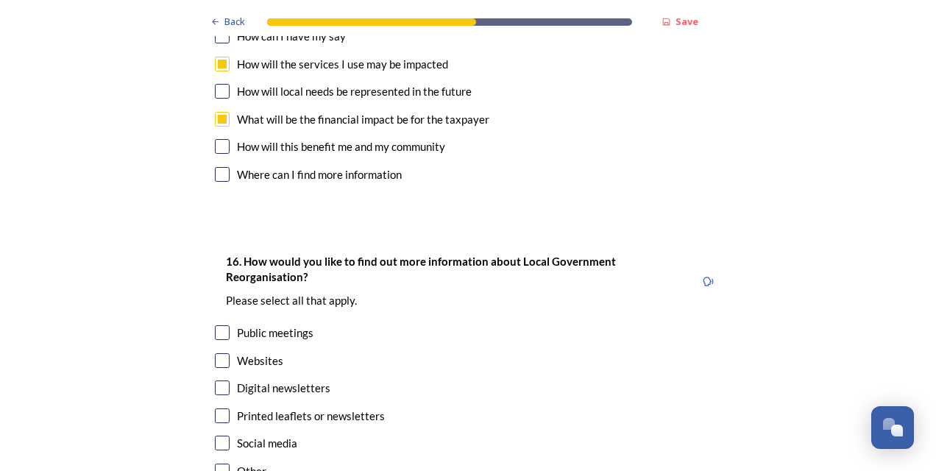
scroll to position [4486, 0]
click at [219, 326] on input "checkbox" at bounding box center [222, 333] width 15 height 15
checkbox input "true"
click at [216, 381] on input "checkbox" at bounding box center [222, 388] width 15 height 15
checkbox input "true"
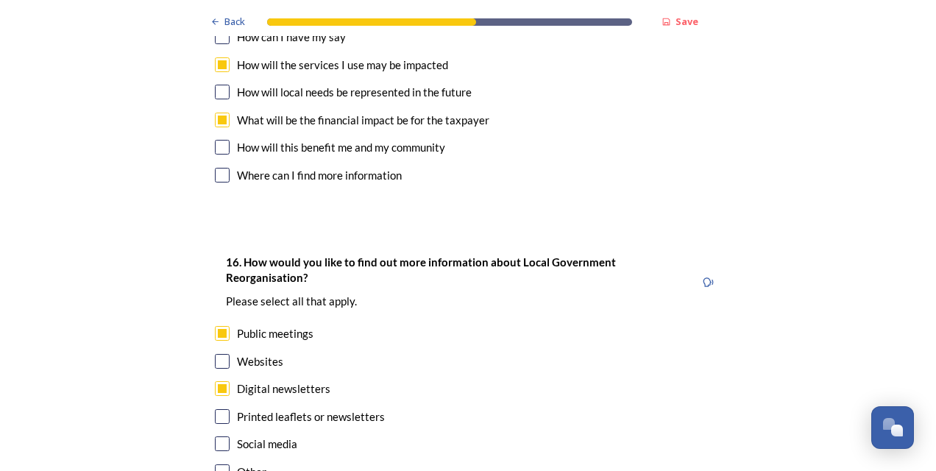
click at [218, 409] on input "checkbox" at bounding box center [222, 416] width 15 height 15
checkbox input "true"
click at [224, 353] on div "Websites" at bounding box center [468, 361] width 506 height 17
checkbox input "true"
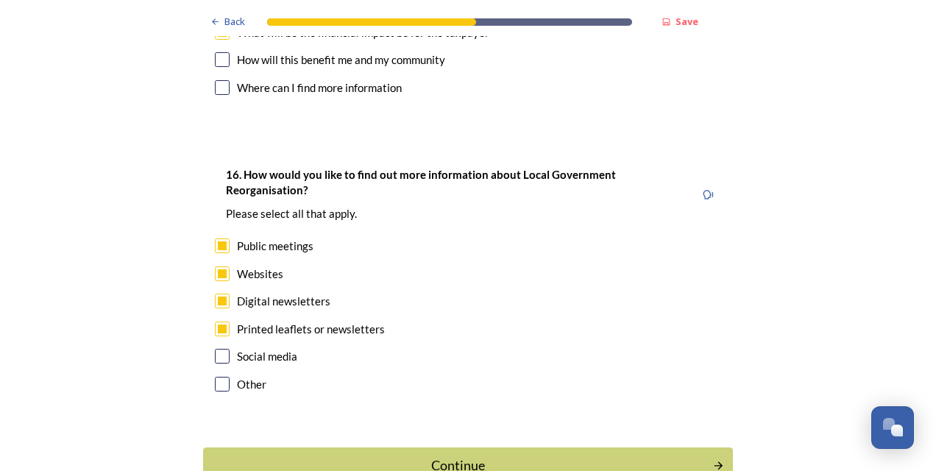
scroll to position [4576, 0]
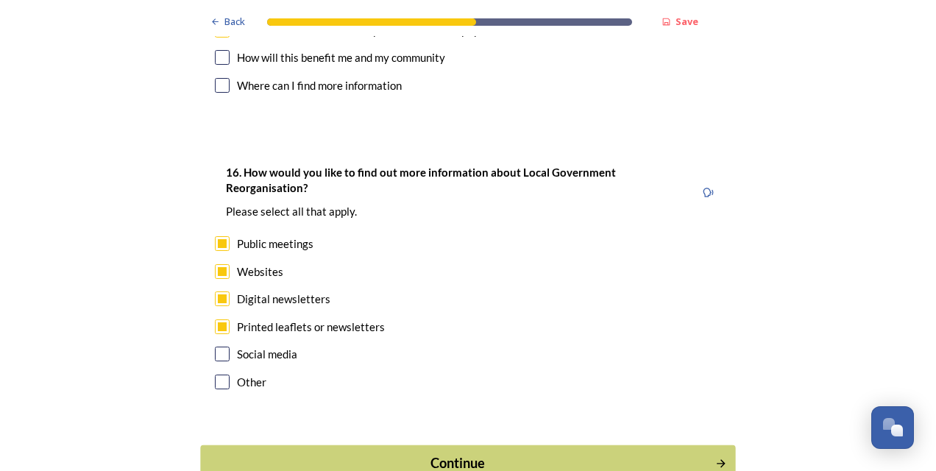
click at [366, 453] on div "Continue" at bounding box center [458, 463] width 498 height 20
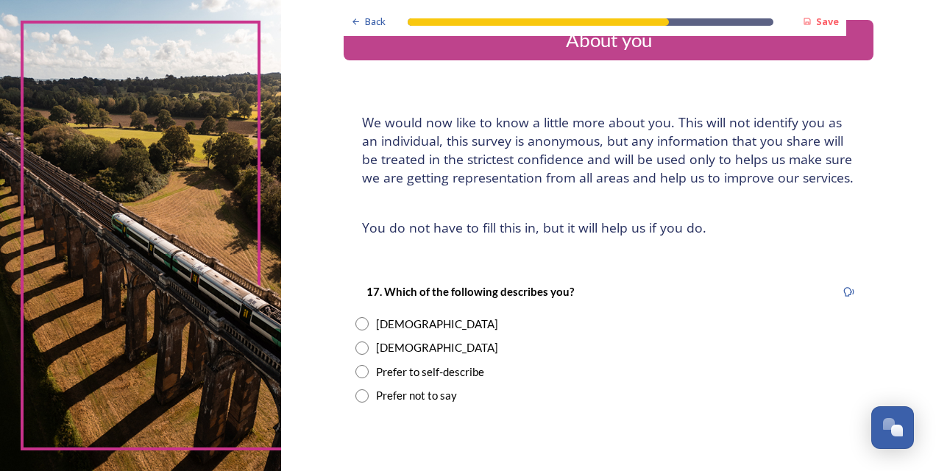
scroll to position [35, 0]
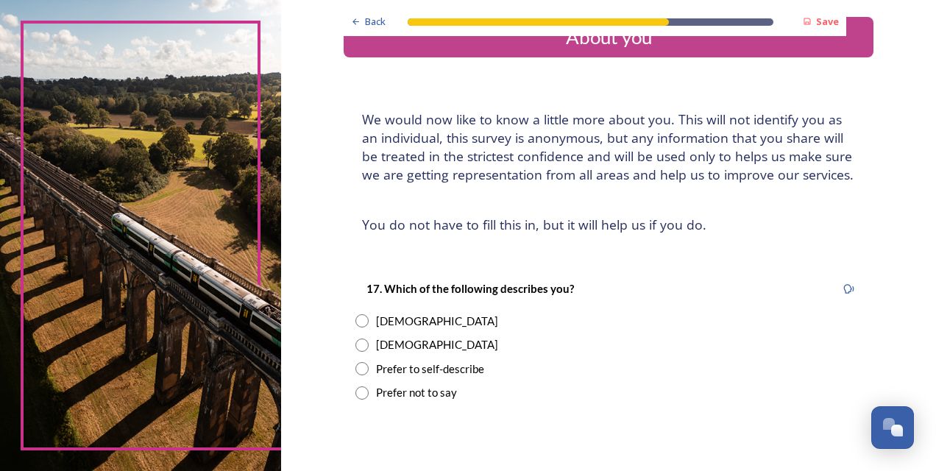
click at [360, 346] on input "radio" at bounding box center [361, 345] width 13 height 13
radio input "true"
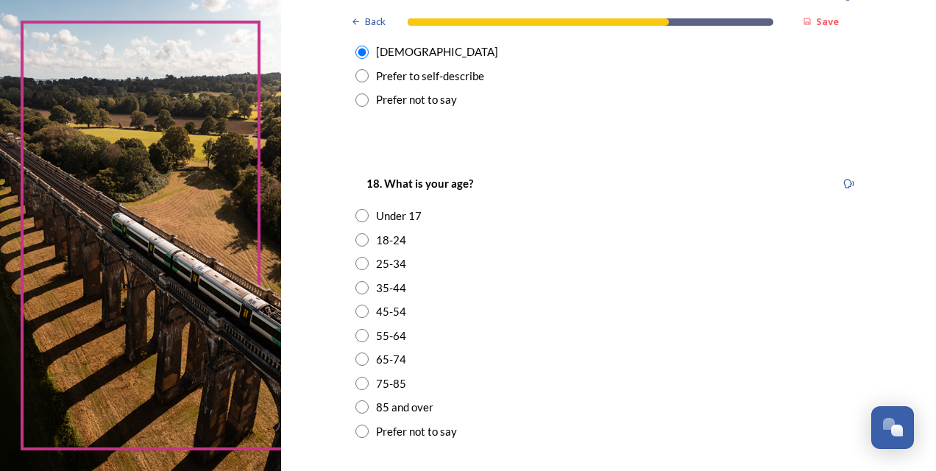
scroll to position [328, 0]
click at [359, 334] on input "radio" at bounding box center [361, 334] width 13 height 13
radio input "true"
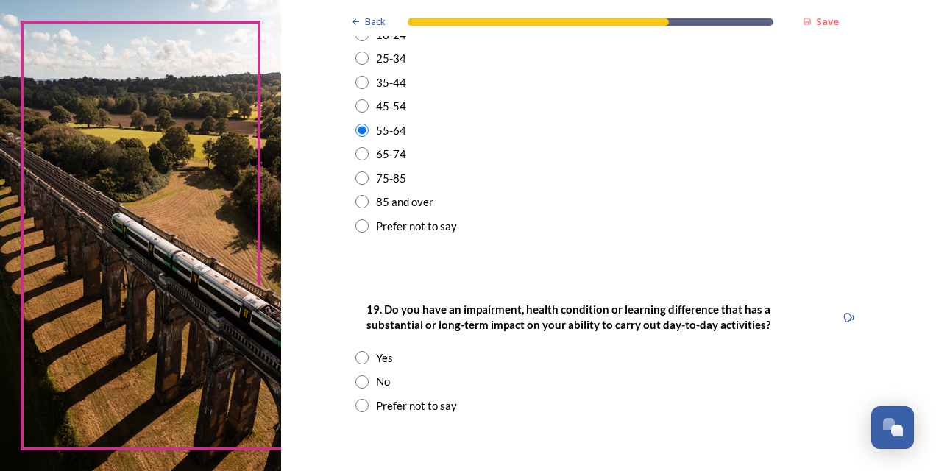
scroll to position [534, 0]
click at [359, 381] on input "radio" at bounding box center [361, 381] width 13 height 13
radio input "true"
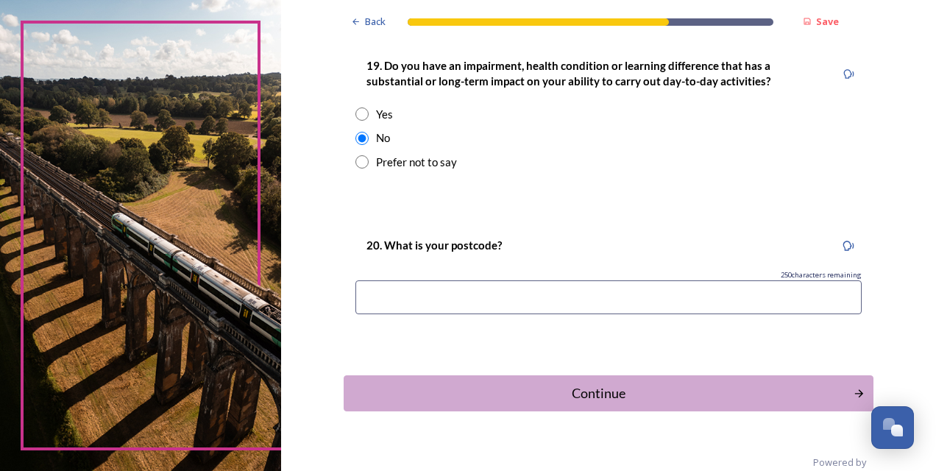
scroll to position [777, 0]
click at [562, 394] on div "Continue" at bounding box center [599, 393] width 498 height 20
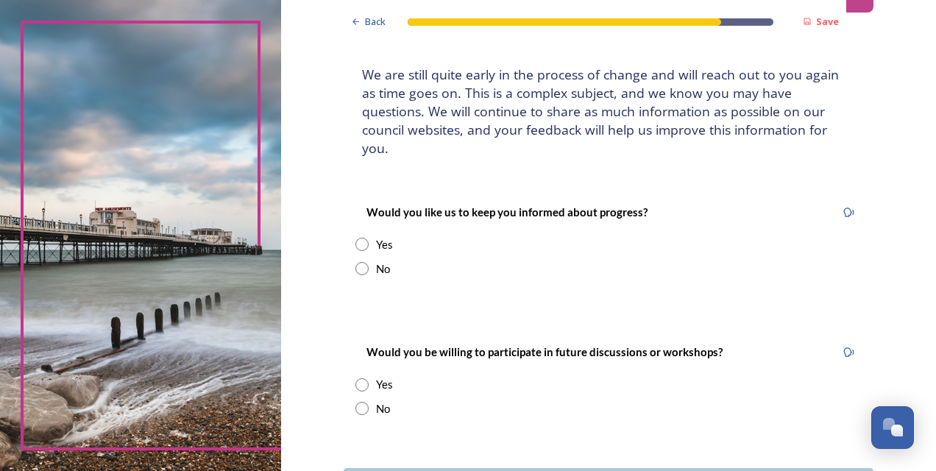
scroll to position [80, 0]
click at [359, 237] on input "radio" at bounding box center [361, 243] width 13 height 13
radio input "true"
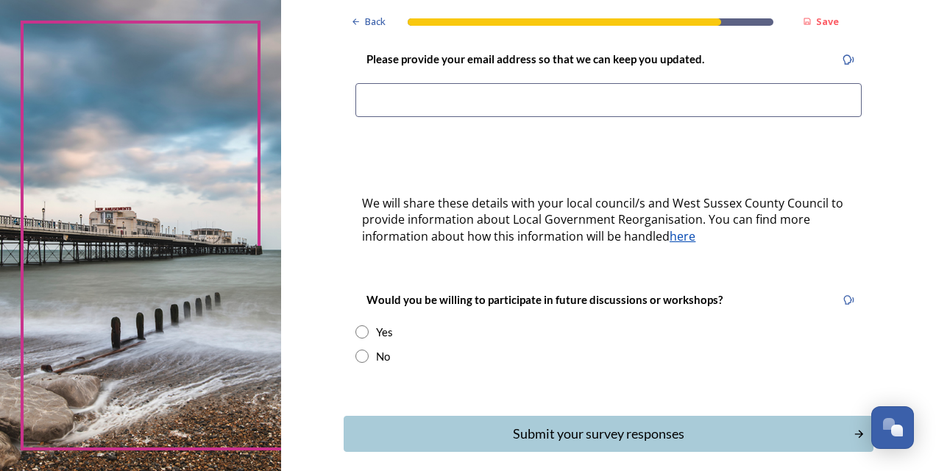
scroll to position [373, 0]
click at [362, 349] on input "radio" at bounding box center [361, 355] width 13 height 13
radio input "true"
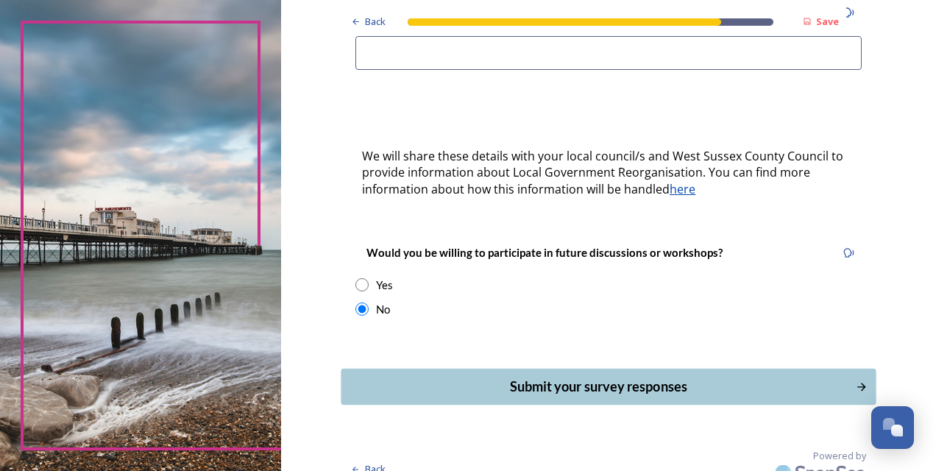
click at [571, 377] on div "Submit your survey responses" at bounding box center [599, 387] width 498 height 20
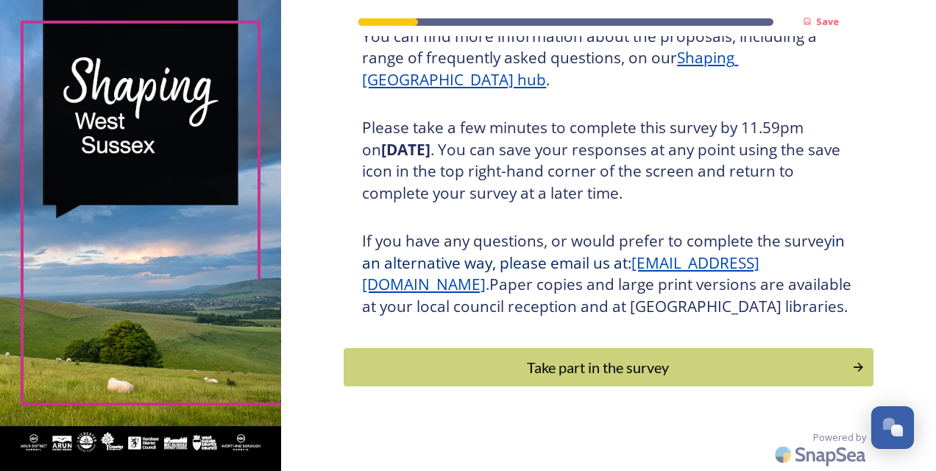
scroll to position [235, 0]
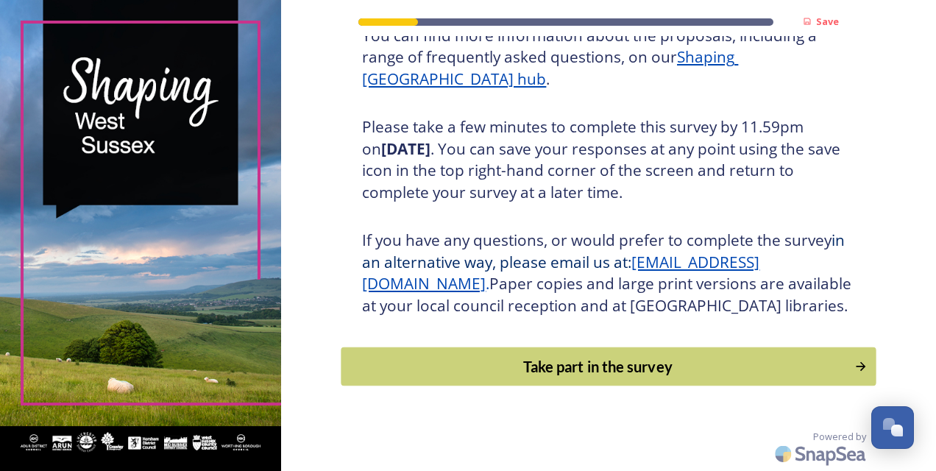
click at [568, 373] on div "Take part in the survey" at bounding box center [598, 366] width 497 height 22
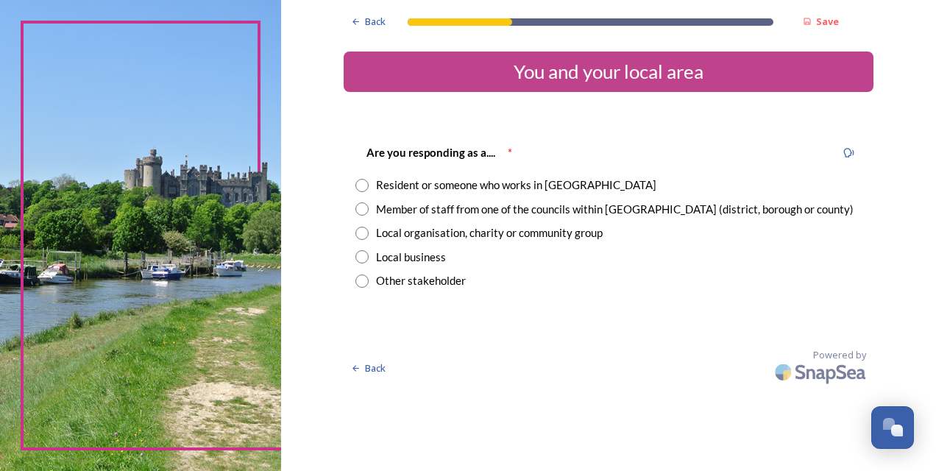
click at [371, 211] on div "Member of staff from one of the councils within [GEOGRAPHIC_DATA] (district, bo…" at bounding box center [608, 209] width 506 height 17
radio input "true"
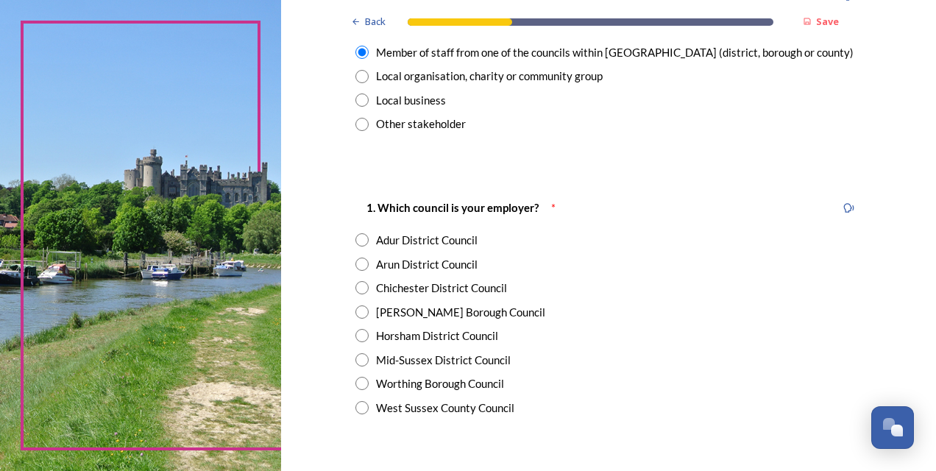
scroll to position [157, 0]
click at [357, 312] on input "radio" at bounding box center [361, 311] width 13 height 13
radio input "true"
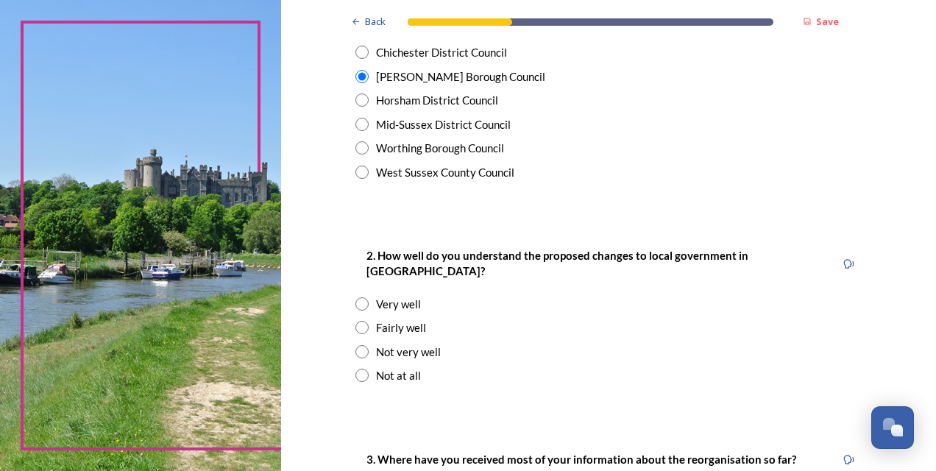
scroll to position [392, 0]
click at [363, 322] on input "radio" at bounding box center [361, 328] width 13 height 13
radio input "true"
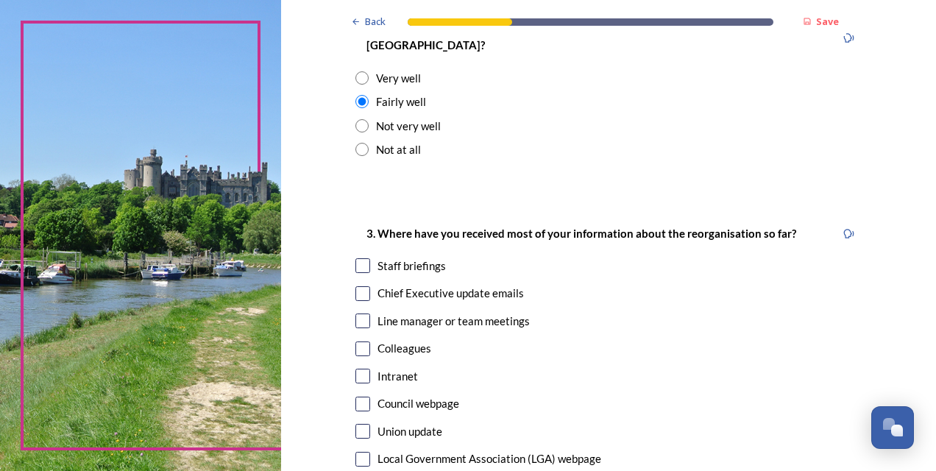
scroll to position [620, 0]
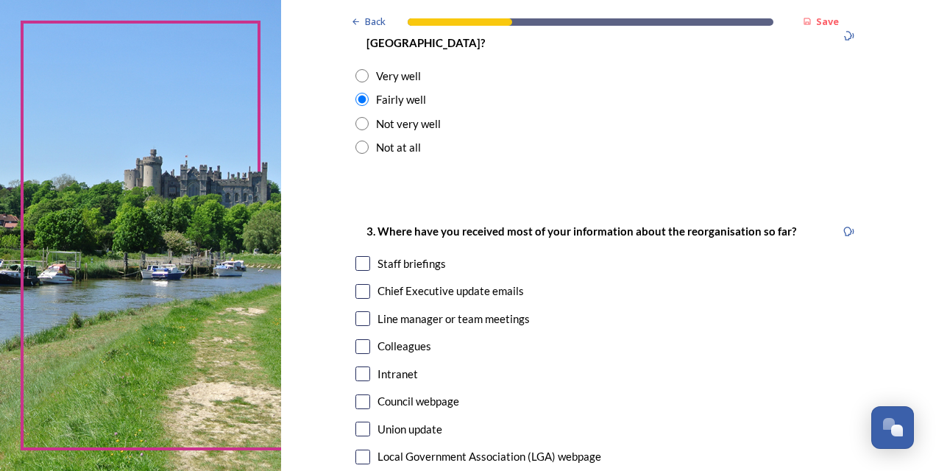
click at [358, 256] on input "checkbox" at bounding box center [362, 263] width 15 height 15
checkbox input "true"
click at [361, 284] on input "checkbox" at bounding box center [362, 291] width 15 height 15
checkbox input "true"
click at [364, 311] on input "checkbox" at bounding box center [362, 318] width 15 height 15
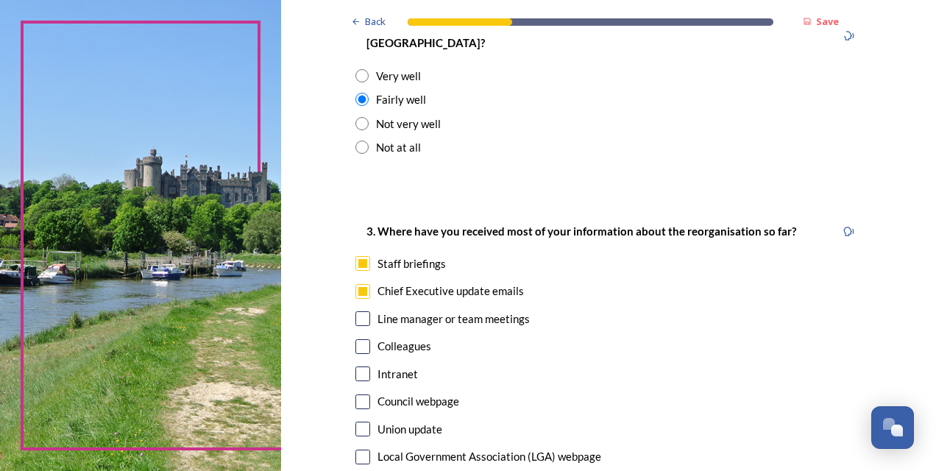
checkbox input "true"
click at [361, 339] on input "checkbox" at bounding box center [362, 346] width 15 height 15
checkbox input "true"
click at [362, 366] on input "checkbox" at bounding box center [362, 373] width 15 height 15
checkbox input "true"
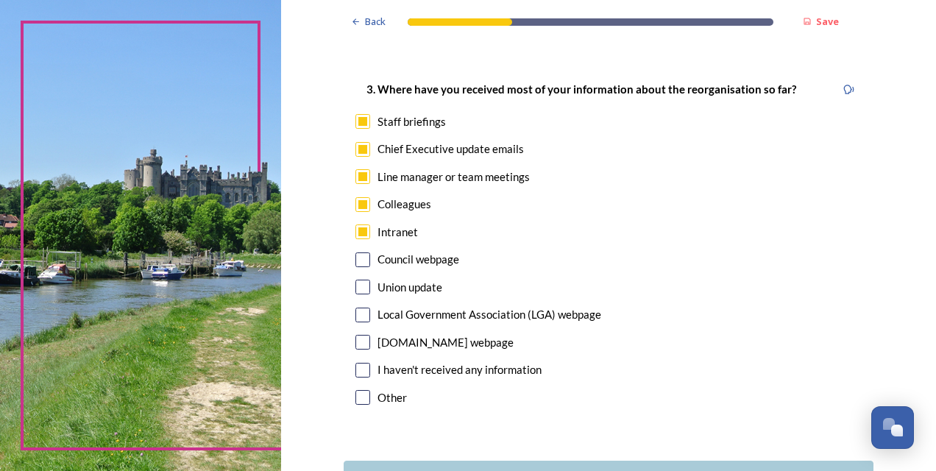
scroll to position [763, 0]
click at [361, 252] on input "checkbox" at bounding box center [362, 259] width 15 height 15
checkbox input "true"
click at [361, 307] on input "checkbox" at bounding box center [362, 314] width 15 height 15
checkbox input "true"
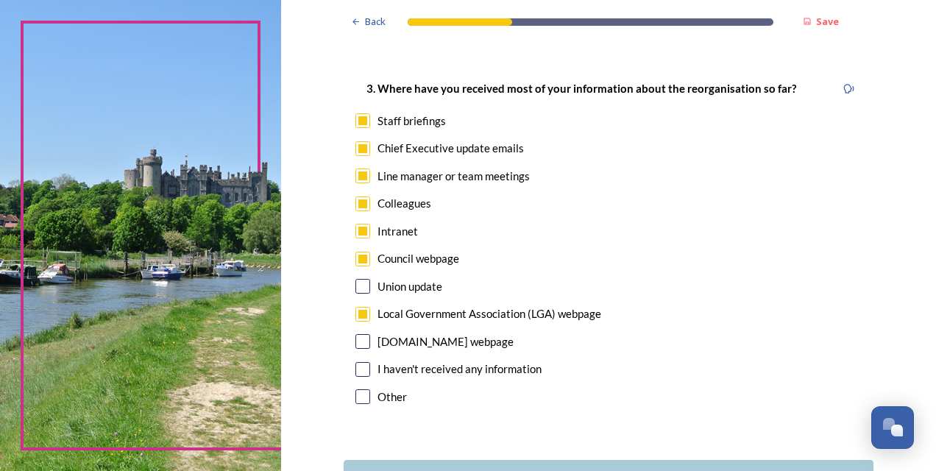
scroll to position [857, 0]
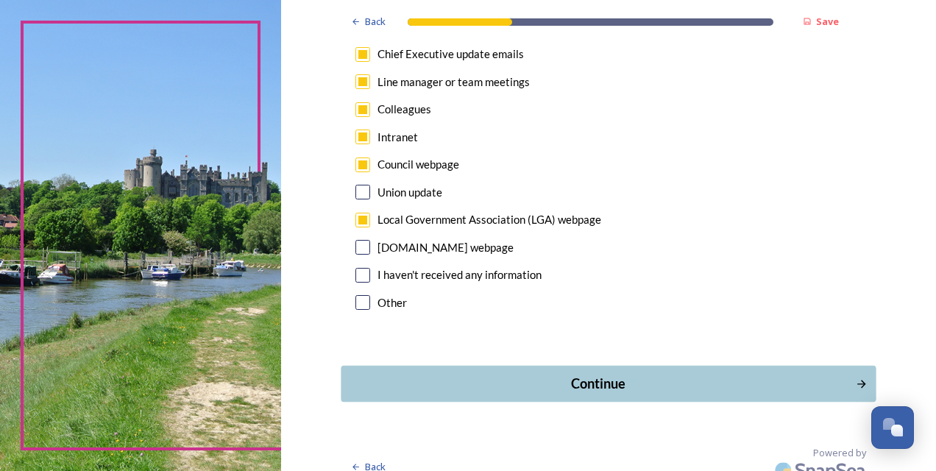
click at [589, 374] on div "Continue" at bounding box center [599, 384] width 498 height 20
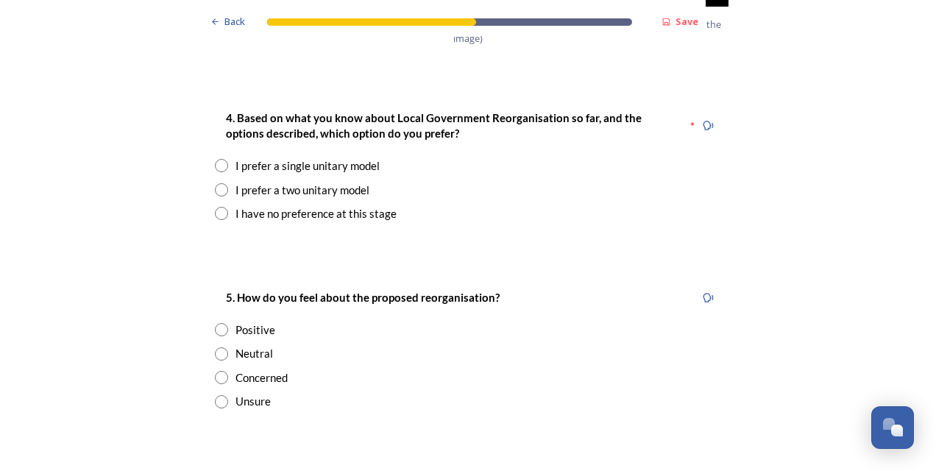
scroll to position [1913, 0]
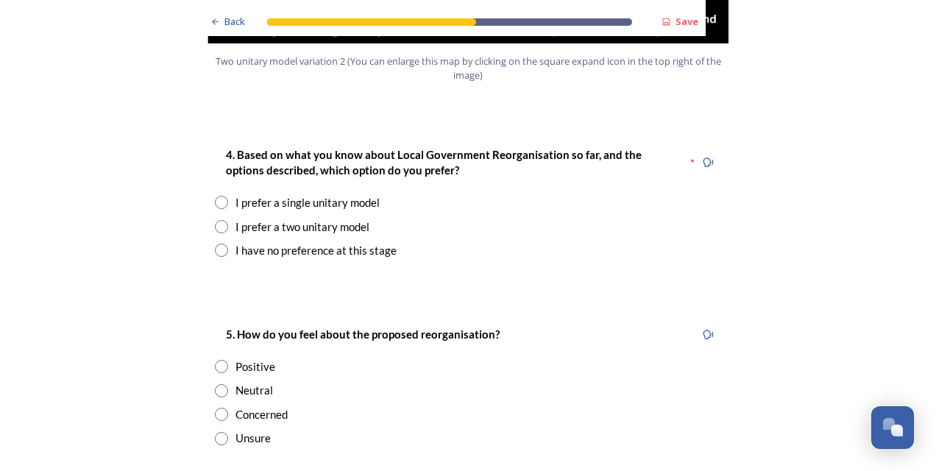
click at [216, 220] on input "radio" at bounding box center [221, 226] width 13 height 13
radio input "true"
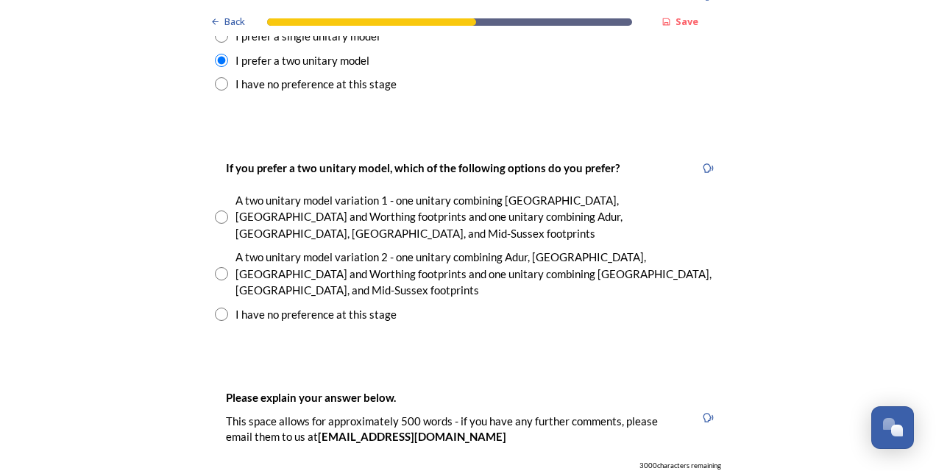
scroll to position [2082, 0]
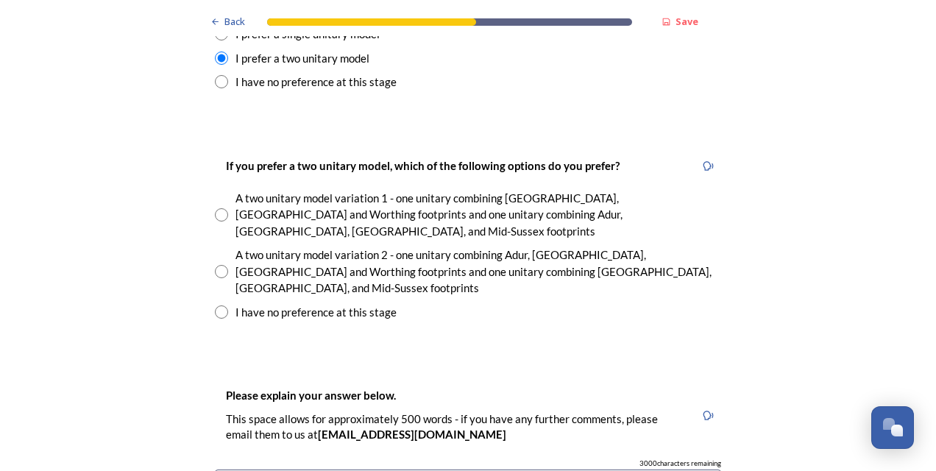
click at [216, 265] on input "radio" at bounding box center [221, 271] width 13 height 13
radio input "true"
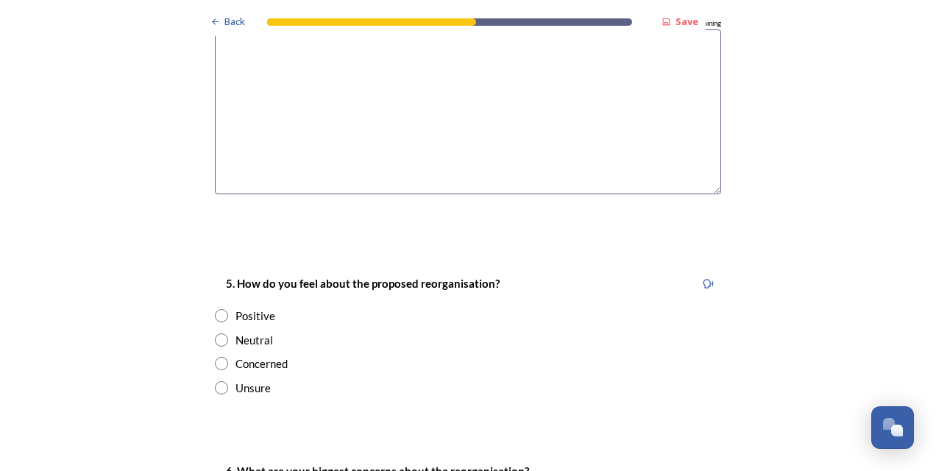
scroll to position [2523, 0]
click at [220, 333] on input "radio" at bounding box center [221, 339] width 13 height 13
radio input "true"
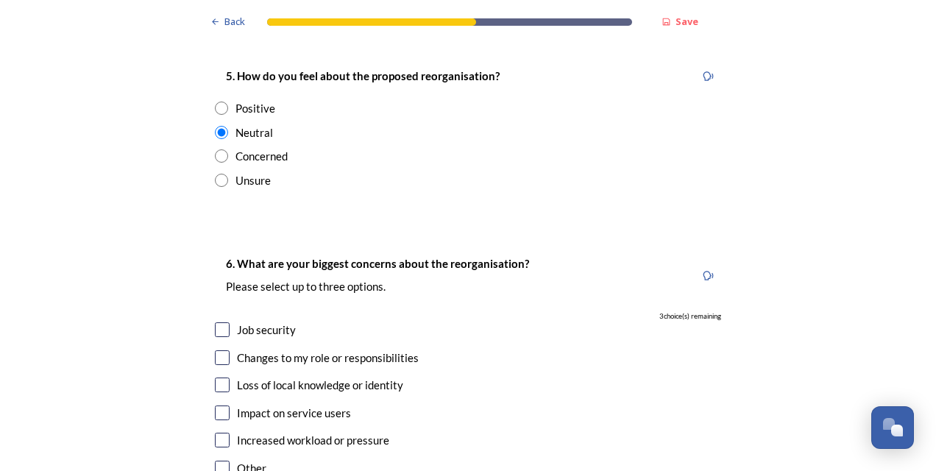
scroll to position [2735, 0]
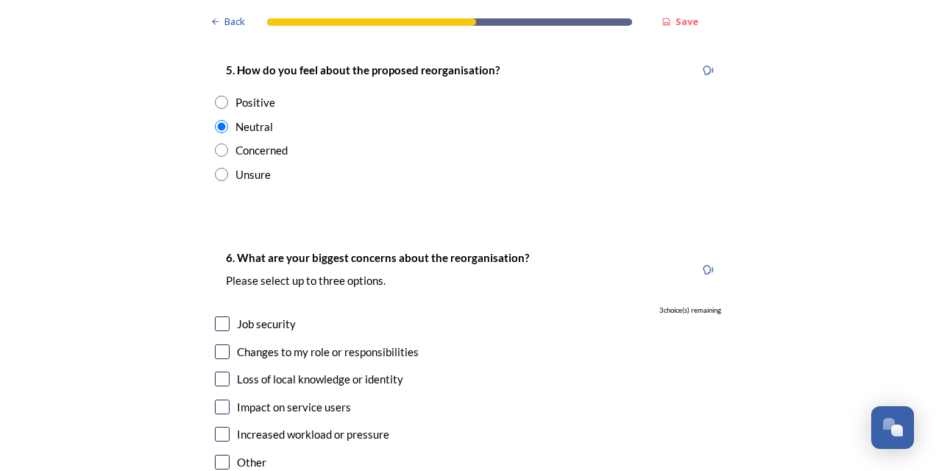
click at [218, 316] on input "checkbox" at bounding box center [222, 323] width 15 height 15
checkbox input "true"
click at [220, 344] on input "checkbox" at bounding box center [222, 351] width 15 height 15
checkbox input "true"
click at [222, 316] on input "checkbox" at bounding box center [222, 323] width 15 height 15
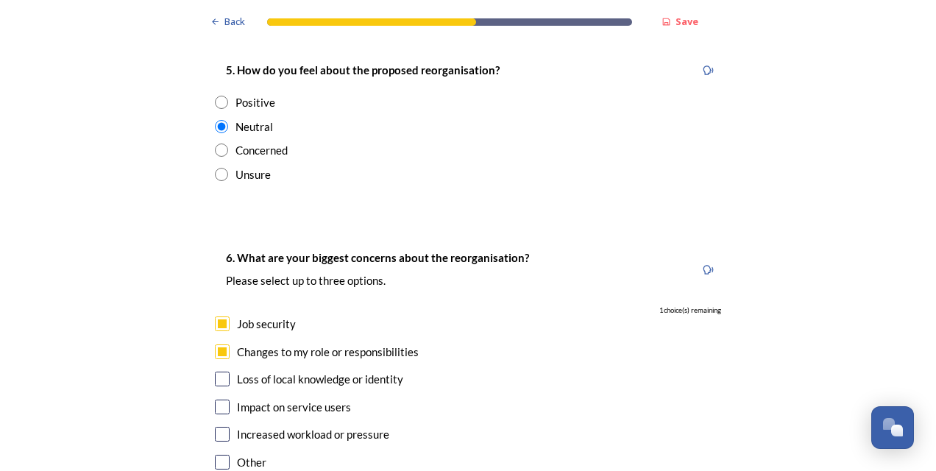
checkbox input "false"
click at [221, 372] on input "checkbox" at bounding box center [222, 379] width 15 height 15
checkbox input "true"
click at [222, 400] on input "checkbox" at bounding box center [222, 407] width 15 height 15
checkbox input "true"
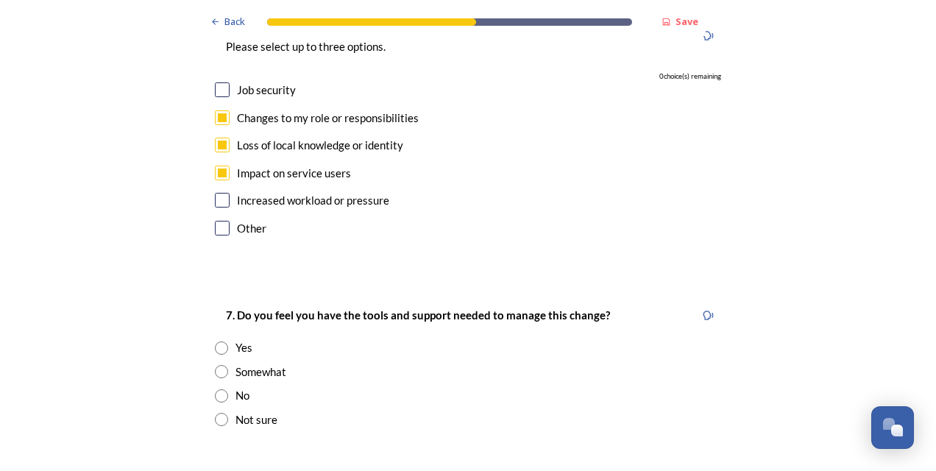
scroll to position [2969, 0]
click at [216, 342] on input "radio" at bounding box center [221, 348] width 13 height 13
radio input "true"
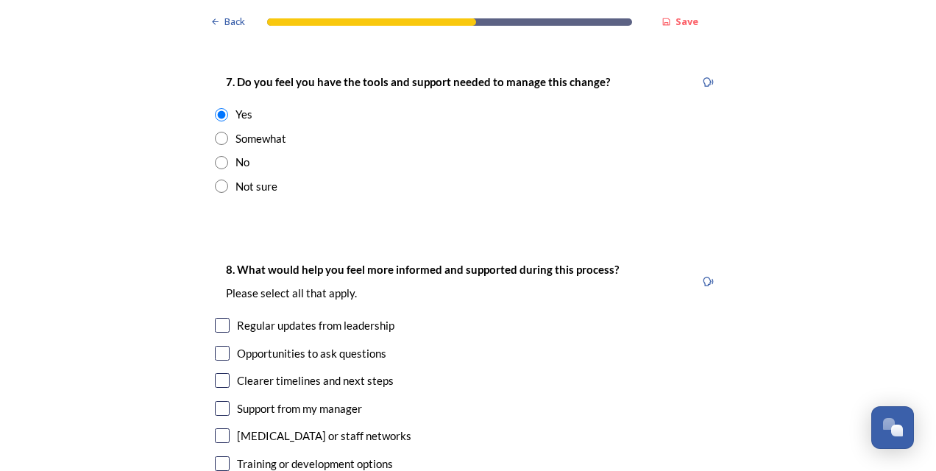
scroll to position [3203, 0]
click at [215, 317] on input "checkbox" at bounding box center [222, 324] width 15 height 15
checkbox input "true"
click at [221, 372] on input "checkbox" at bounding box center [222, 379] width 15 height 15
checkbox input "true"
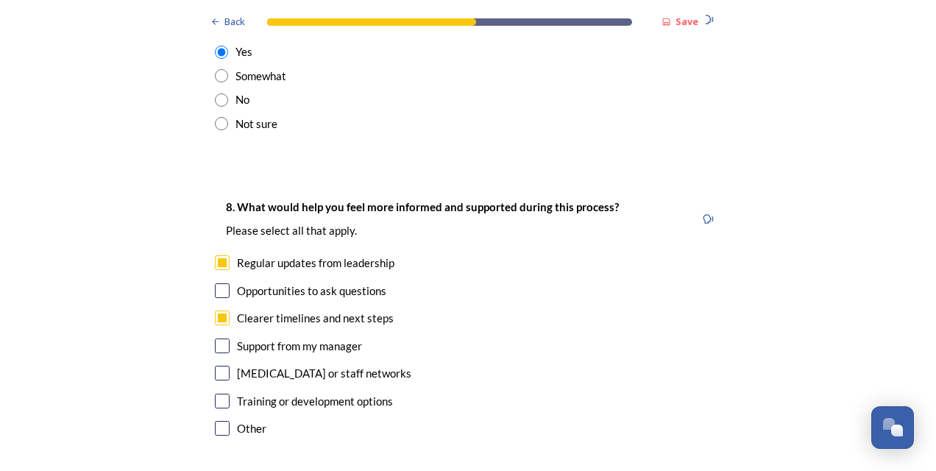
scroll to position [3266, 0]
click at [222, 338] on input "checkbox" at bounding box center [222, 345] width 15 height 15
checkbox input "true"
click at [218, 365] on input "checkbox" at bounding box center [222, 372] width 15 height 15
checkbox input "true"
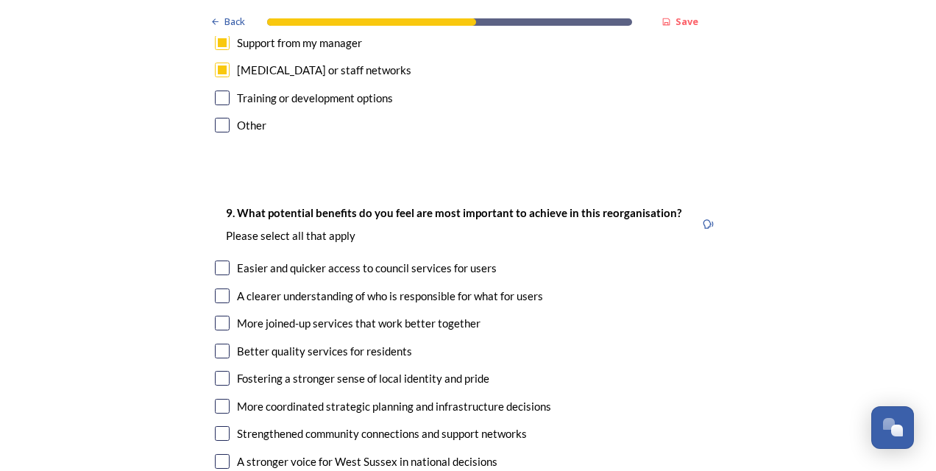
scroll to position [3569, 0]
click at [216, 288] on input "checkbox" at bounding box center [222, 295] width 15 height 15
checkbox input "true"
click at [220, 315] on input "checkbox" at bounding box center [222, 322] width 15 height 15
checkbox input "true"
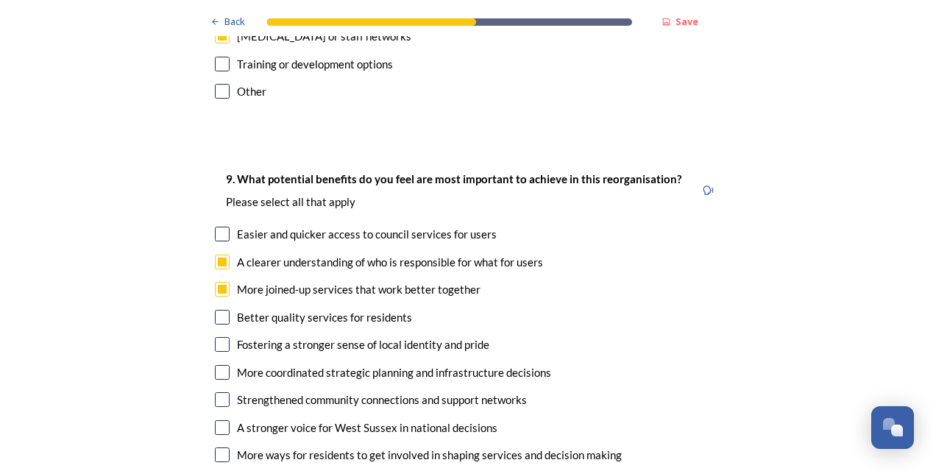
scroll to position [3603, 0]
click at [228, 308] on div "Better quality services for residents" at bounding box center [468, 316] width 506 height 17
checkbox input "true"
click at [215, 336] on input "checkbox" at bounding box center [222, 343] width 15 height 15
checkbox input "true"
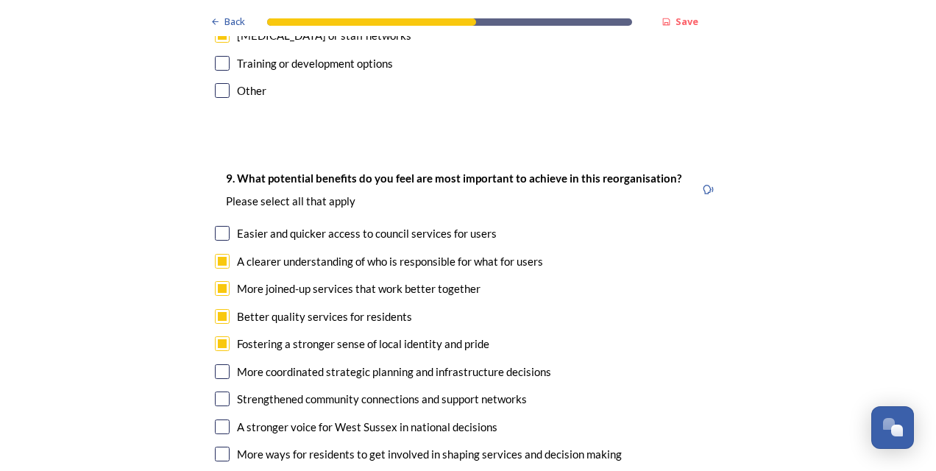
click at [219, 364] on input "checkbox" at bounding box center [222, 371] width 15 height 15
checkbox input "true"
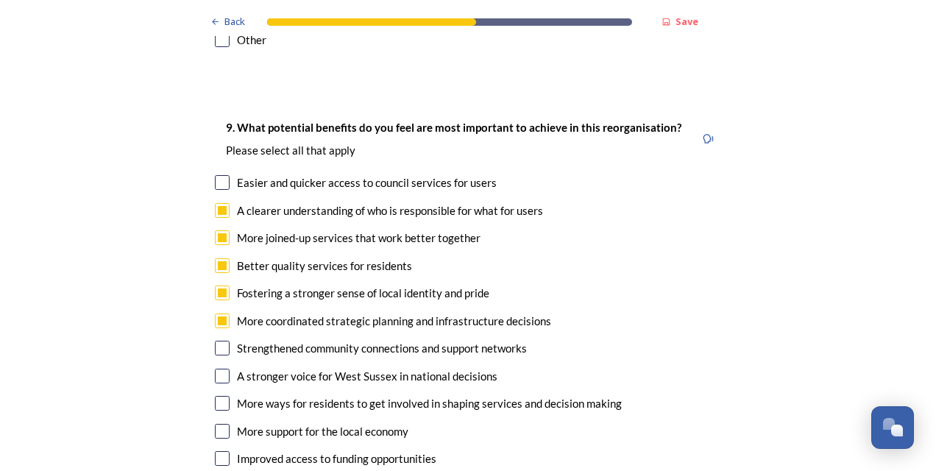
scroll to position [3663, 0]
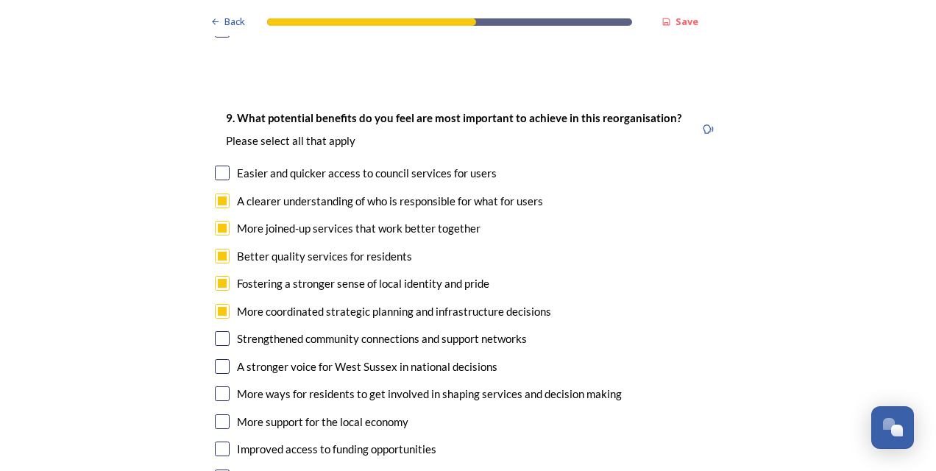
click at [219, 359] on input "checkbox" at bounding box center [222, 366] width 15 height 15
checkbox input "true"
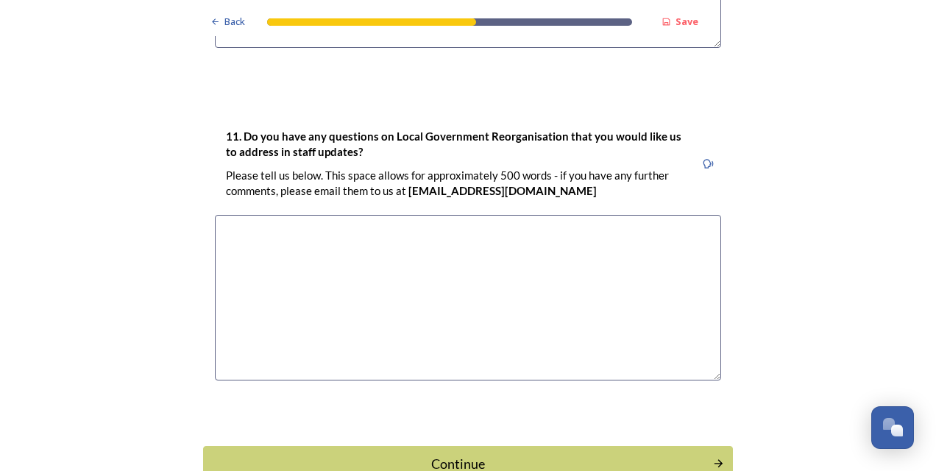
scroll to position [4468, 0]
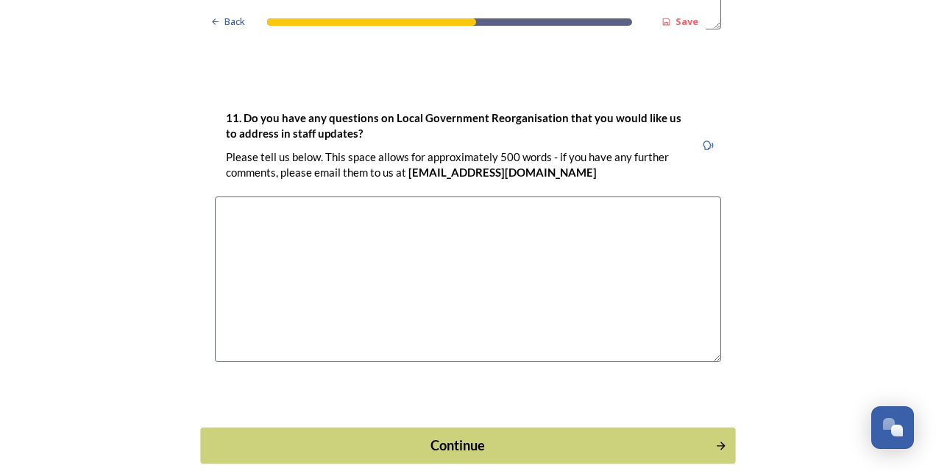
click at [421, 435] on div "Continue" at bounding box center [458, 445] width 498 height 20
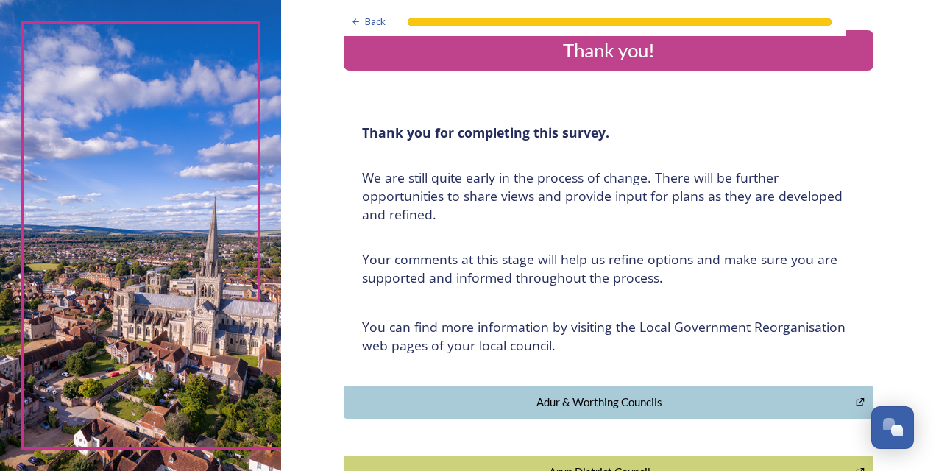
scroll to position [0, 0]
